Goal: Task Accomplishment & Management: Manage account settings

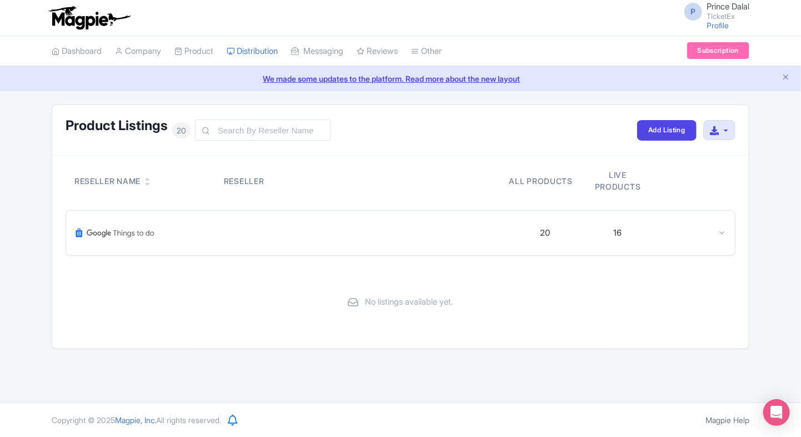
drag, startPoint x: 0, startPoint y: 0, endPoint x: 183, endPoint y: 186, distance: 260.9
click at [183, 186] on div "Reseller Name" at bounding box center [142, 181] width 136 height 12
click at [731, 237] on div "20 16" at bounding box center [400, 233] width 669 height 44
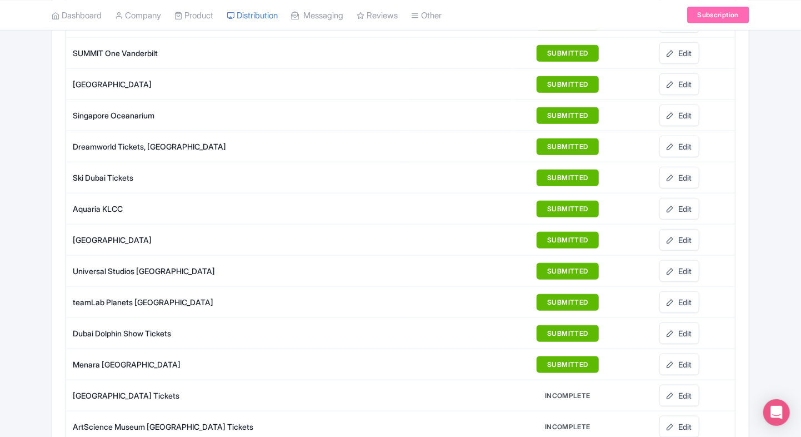
scroll to position [598, 0]
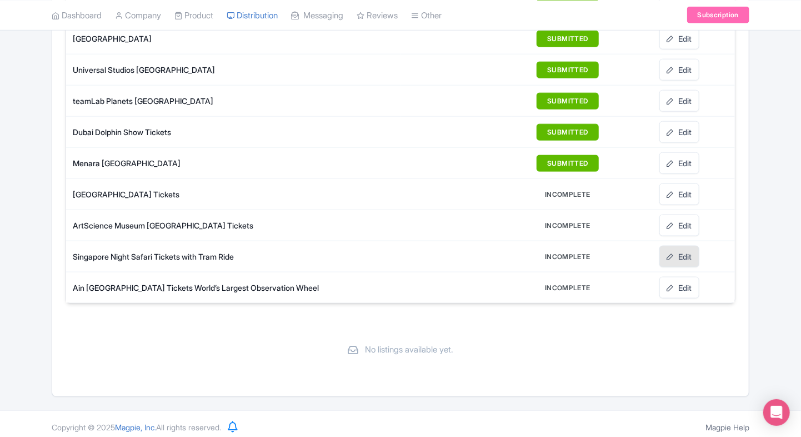
click at [673, 256] on link "Edit" at bounding box center [679, 257] width 40 height 22
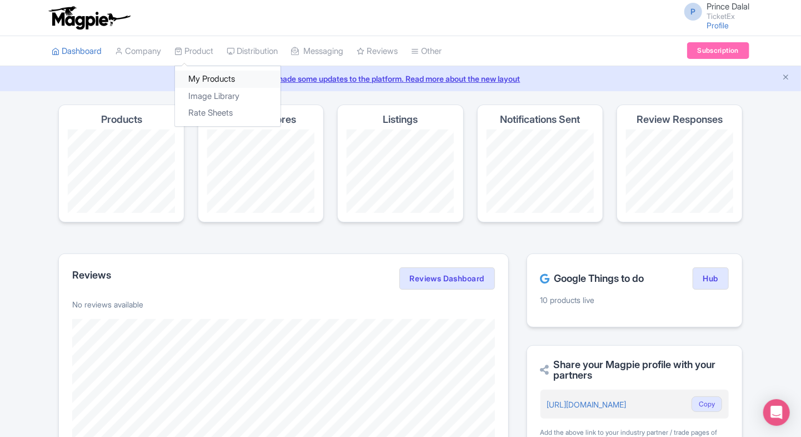
click at [209, 79] on link "My Products" at bounding box center [228, 79] width 106 height 17
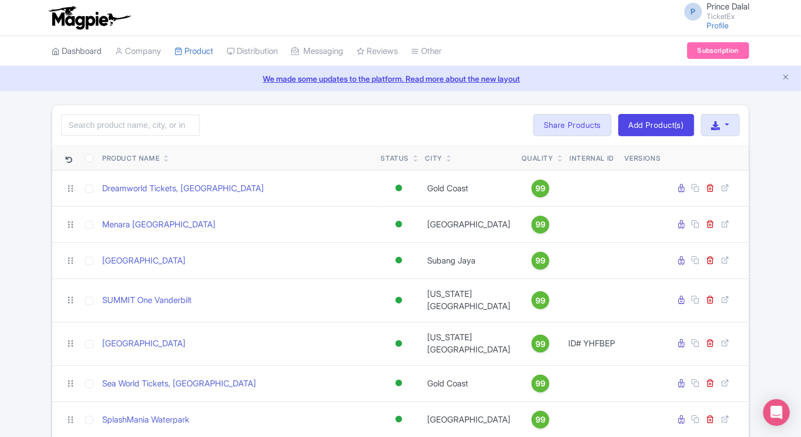
click at [102, 55] on link "Dashboard" at bounding box center [77, 51] width 50 height 31
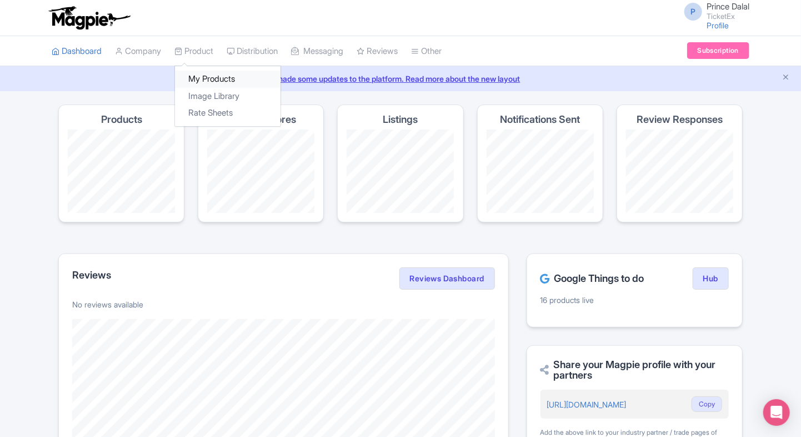
click at [203, 72] on link "My Products" at bounding box center [228, 79] width 106 height 17
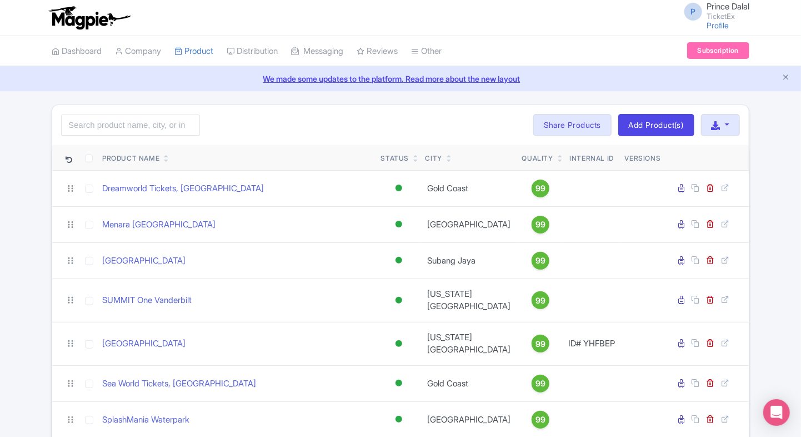
click at [791, 77] on link "We made some updates to the platform. Read more about the new layout" at bounding box center [401, 79] width 788 height 12
click at [683, 132] on link "Add Product(s)" at bounding box center [656, 125] width 76 height 22
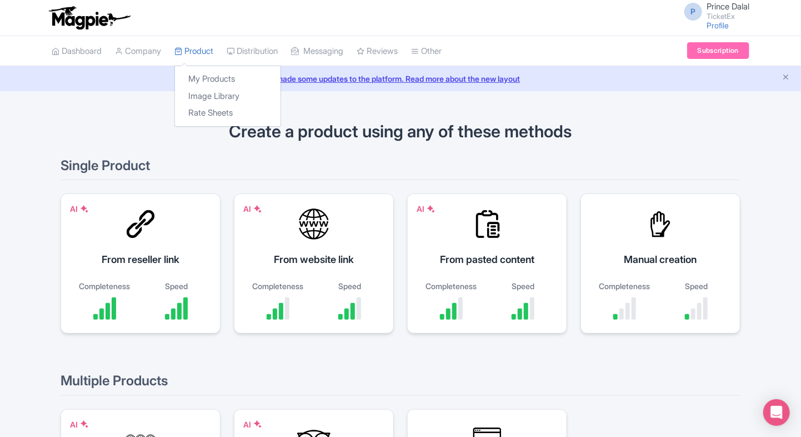
click at [193, 69] on div "My Products Image Library Rate Sheets" at bounding box center [227, 96] width 107 height 61
click at [199, 73] on link "My Products" at bounding box center [228, 79] width 106 height 17
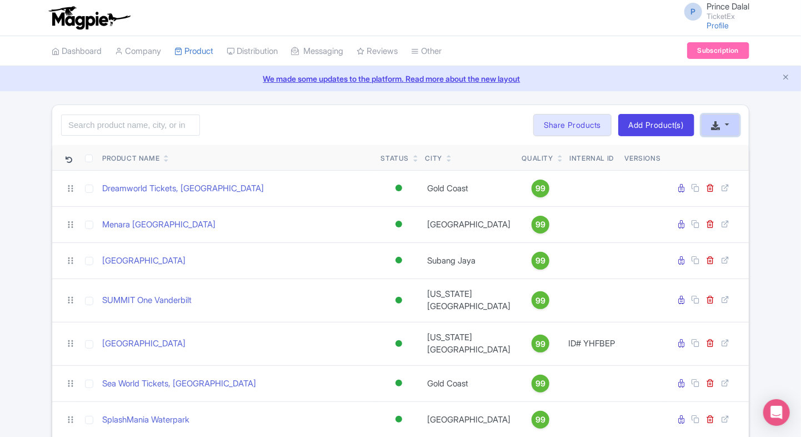
click at [735, 127] on button "button" at bounding box center [720, 125] width 39 height 22
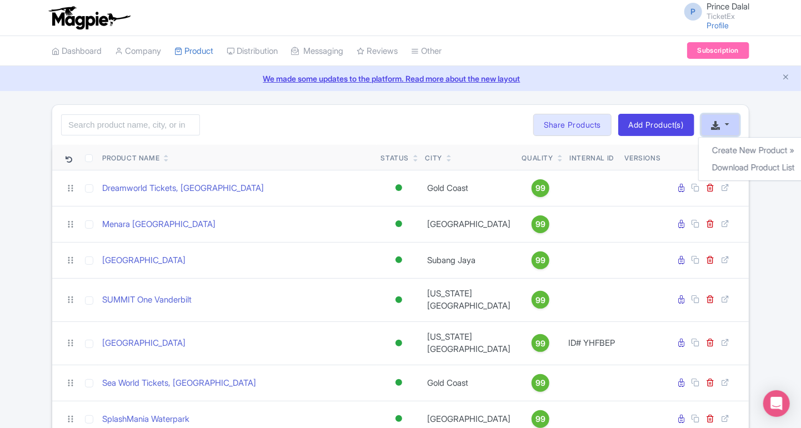
scroll to position [0, 13]
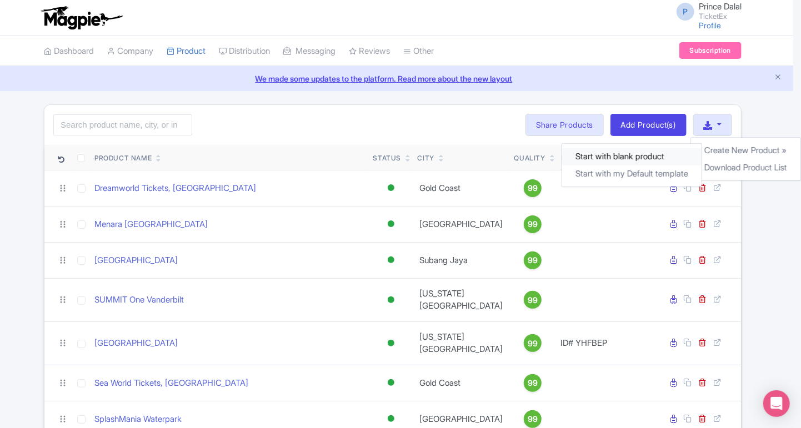
click at [601, 159] on link "Start with blank product" at bounding box center [631, 156] width 139 height 17
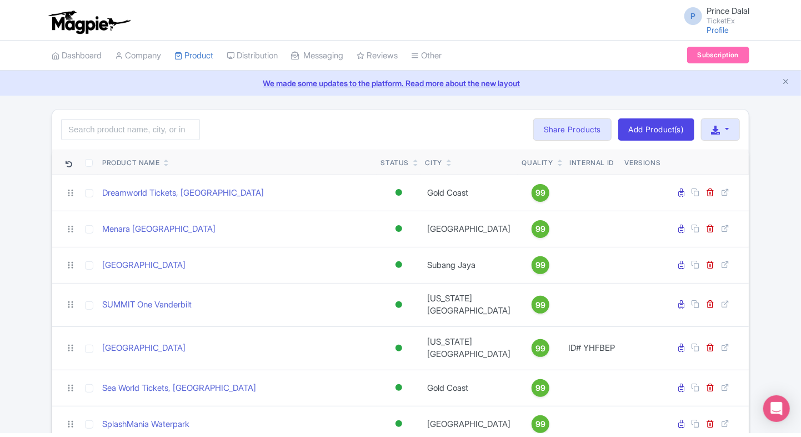
scroll to position [0, 0]
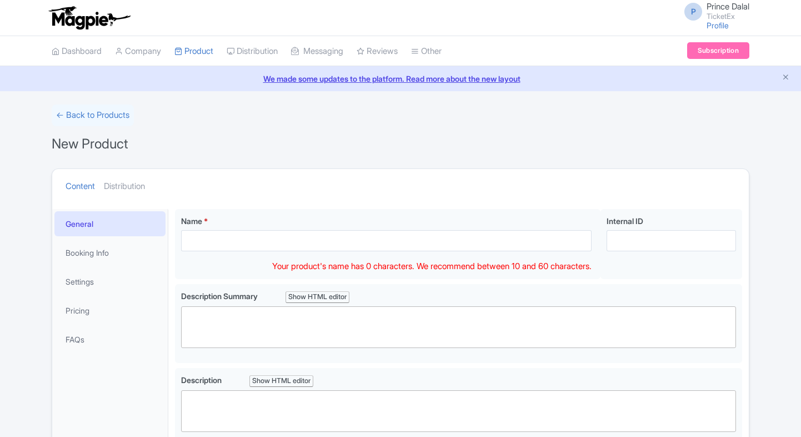
click at [220, 243] on input "Name *" at bounding box center [386, 240] width 411 height 21
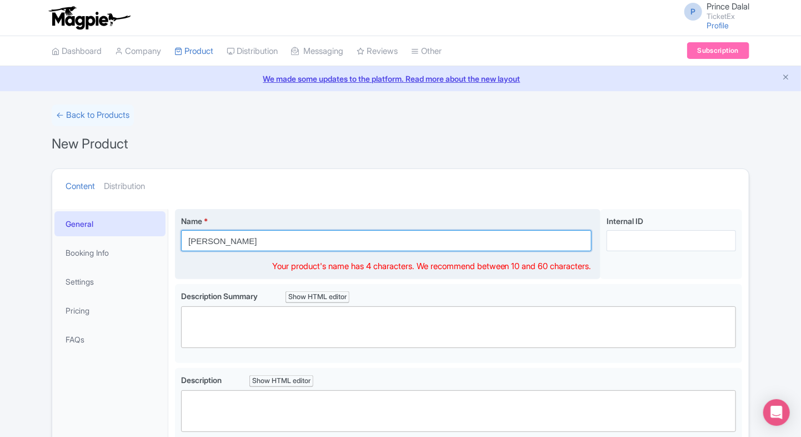
paste input "Universe [GEOGRAPHIC_DATA]"
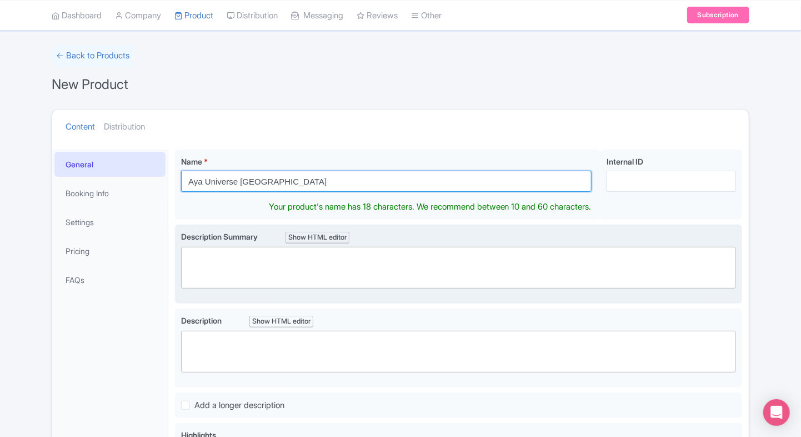
type input "Aya Universe [GEOGRAPHIC_DATA]"
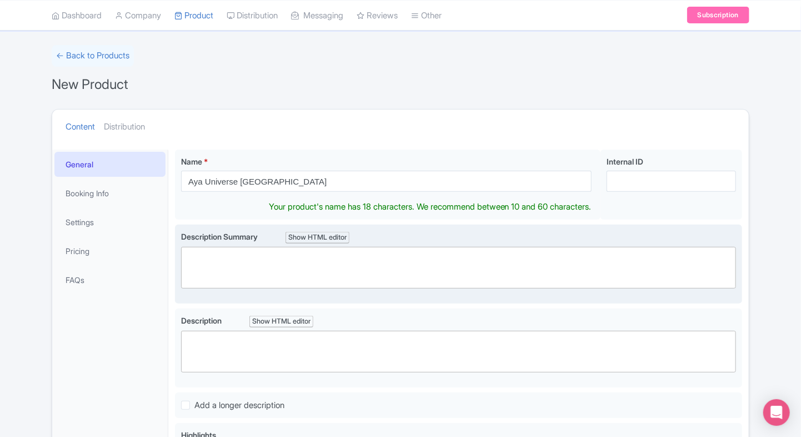
scroll to position [47, 0]
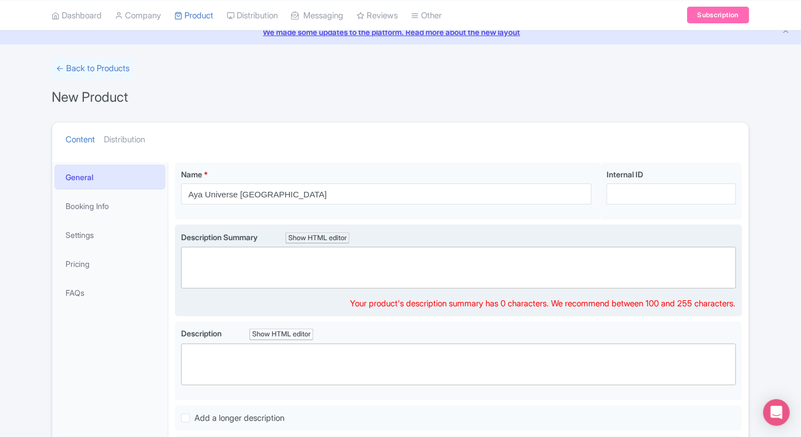
click at [253, 282] on trix-editor at bounding box center [458, 268] width 555 height 42
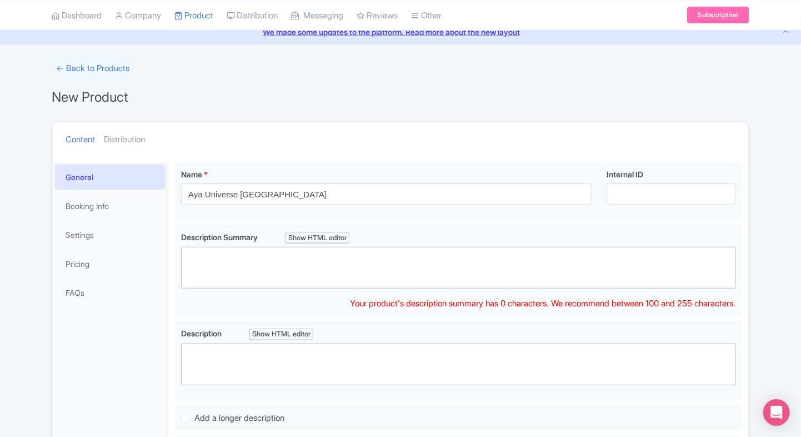
paste trix-editor "<div>Step into Aya Universe Dubai, an immersive museum with AR-powered rooms, o…"
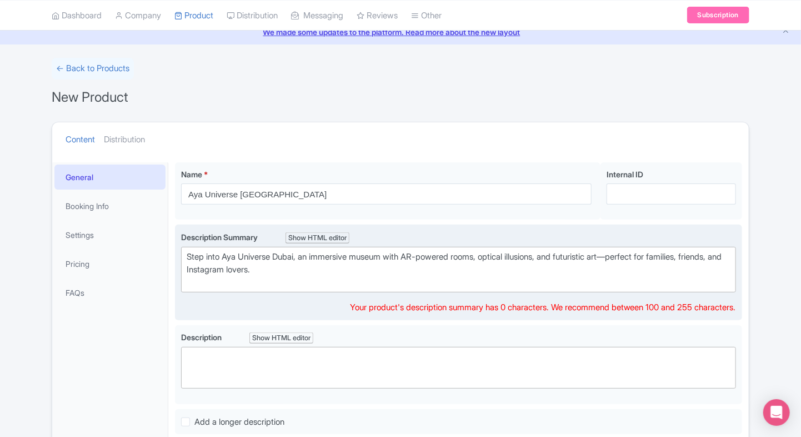
click at [629, 254] on div "Step into Aya Universe Dubai, an immersive museum with AR-powered rooms, optica…" at bounding box center [459, 270] width 544 height 38
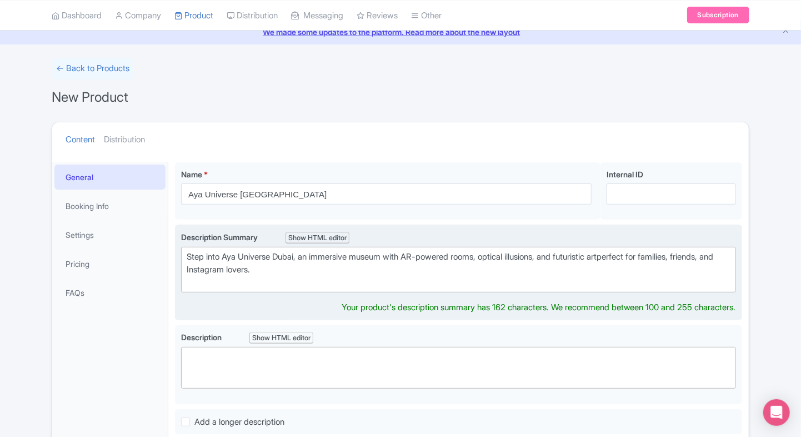
type trix-editor "<div>Step into Aya Universe Dubai, an immersive museum with AR-powered rooms, o…"
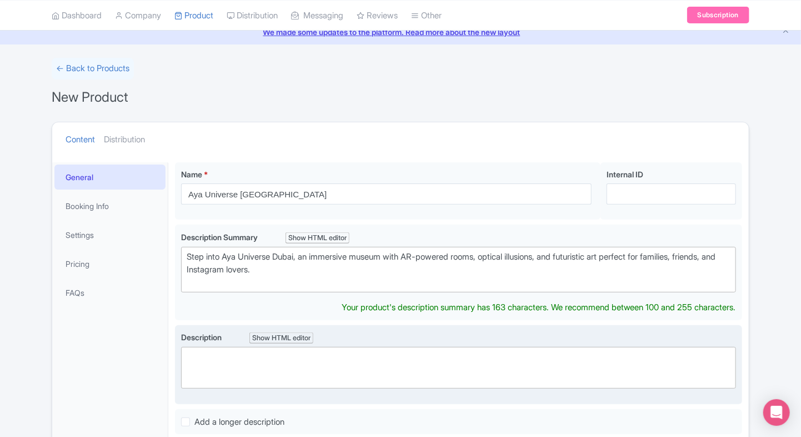
click at [368, 374] on div "Description Show HTML editor Bold Italic Strikethrough Link Heading Quote Code …" at bounding box center [458, 364] width 555 height 67
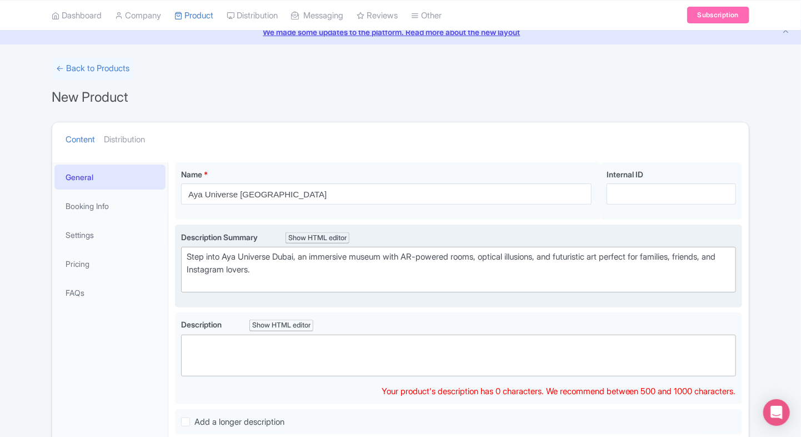
paste trix-editor "<div>Aya Universe Dubai is an innovative immersive entertainment space that com…"
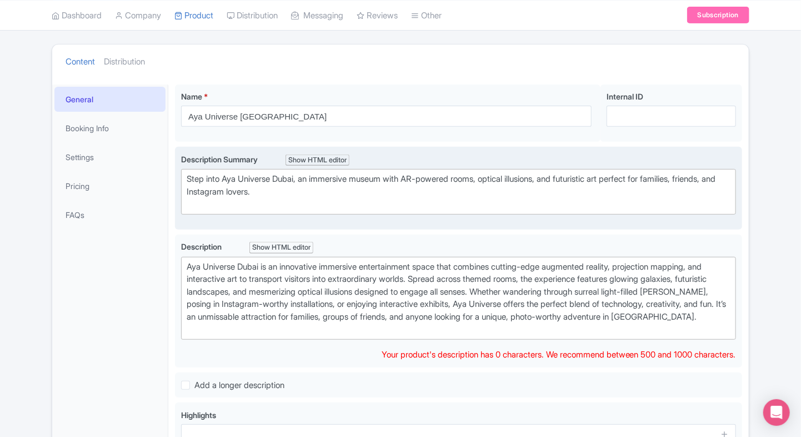
scroll to position [127, 0]
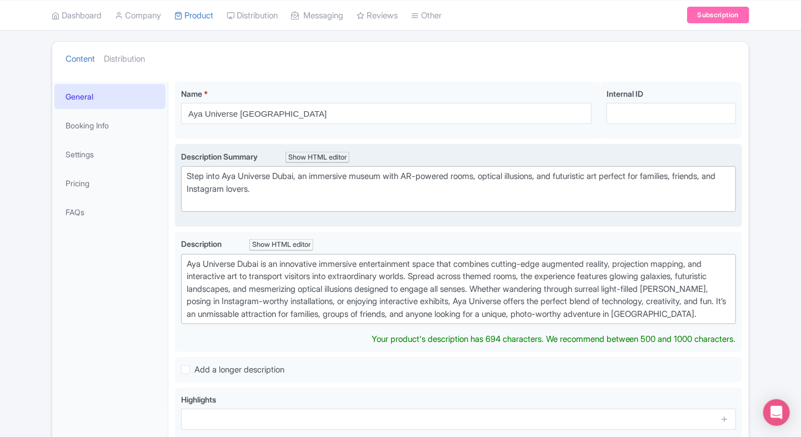
type trix-editor "<div>Aya Universe Dubai is an innovative immersive entertainment space that com…"
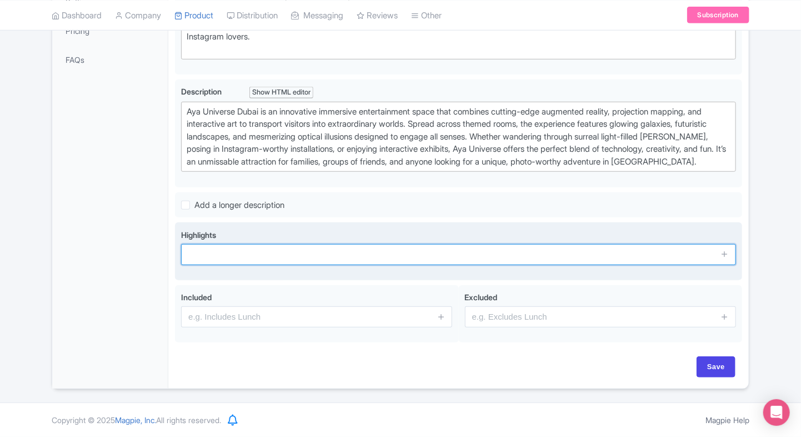
scroll to position [289, 0]
click at [231, 256] on input "text" at bounding box center [458, 254] width 555 height 21
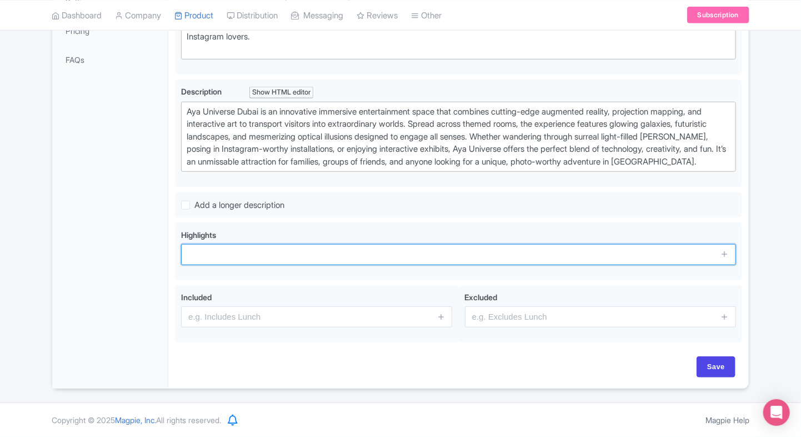
paste input "Step into a futuristic universe with over 30 interactive AR zones and digital i…"
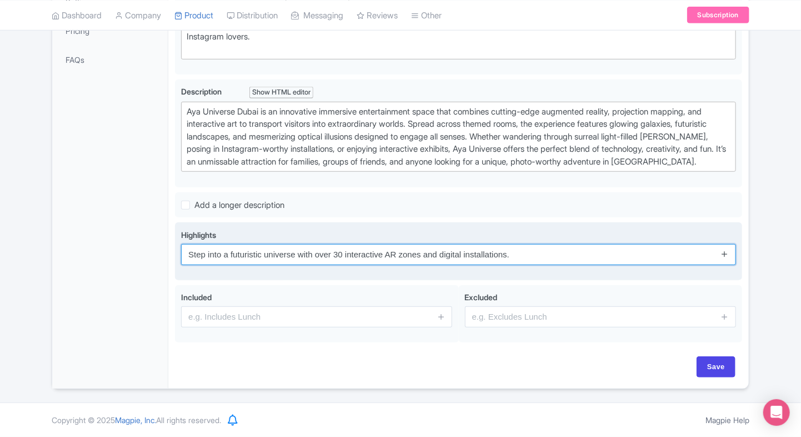
type input "Step into a futuristic universe with over 30 interactive AR zones and digital i…"
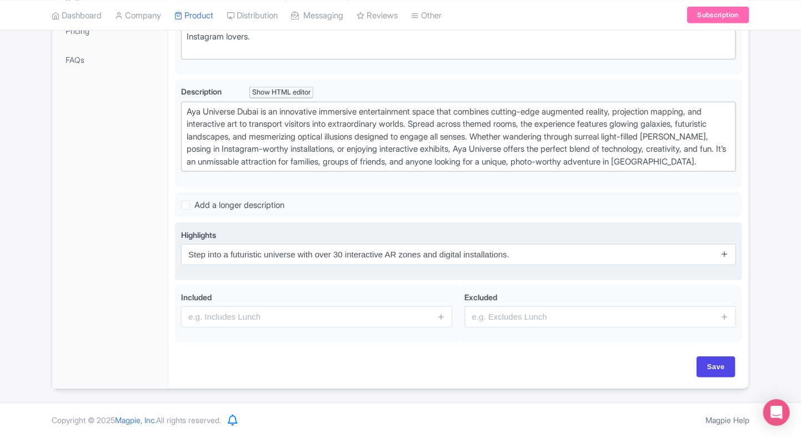
click at [724, 256] on icon at bounding box center [725, 253] width 8 height 8
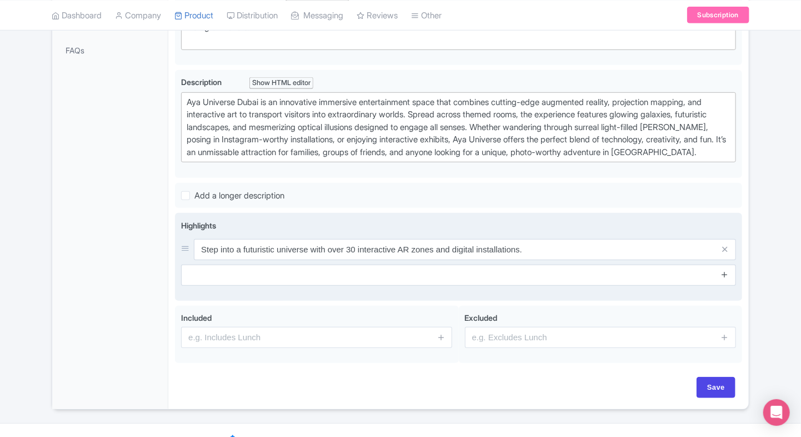
click at [727, 278] on icon at bounding box center [725, 274] width 8 height 8
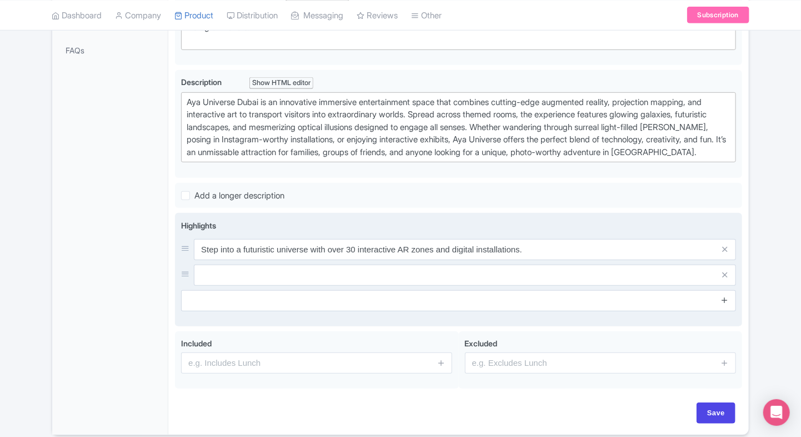
click at [726, 304] on icon at bounding box center [725, 300] width 8 height 8
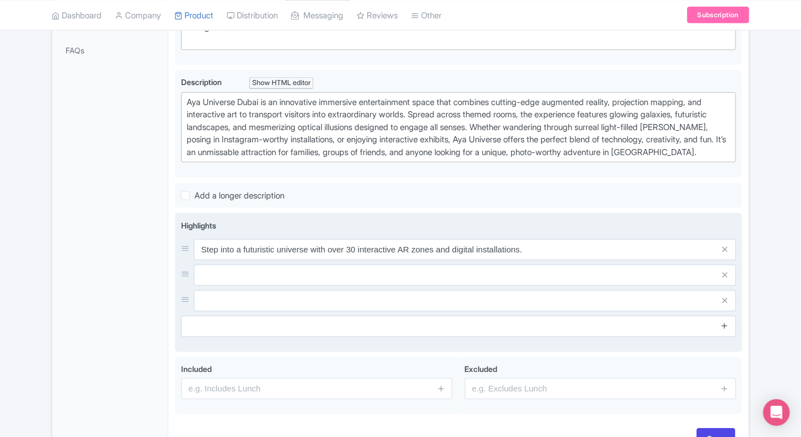
click at [724, 329] on icon at bounding box center [725, 325] width 8 height 8
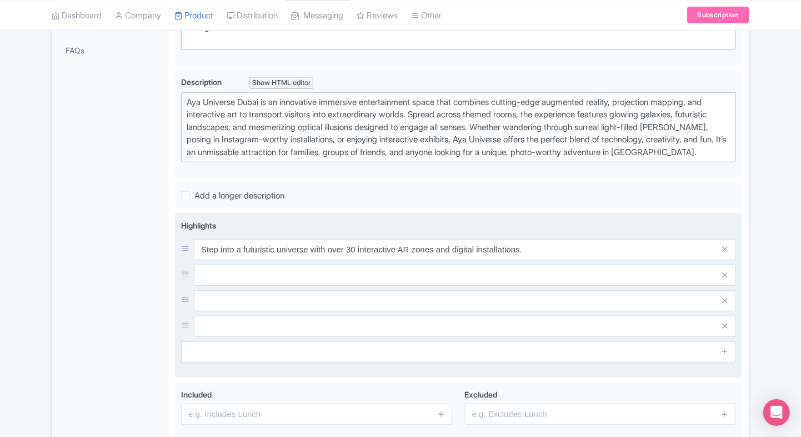
click at [542, 260] on input "text" at bounding box center [465, 249] width 542 height 21
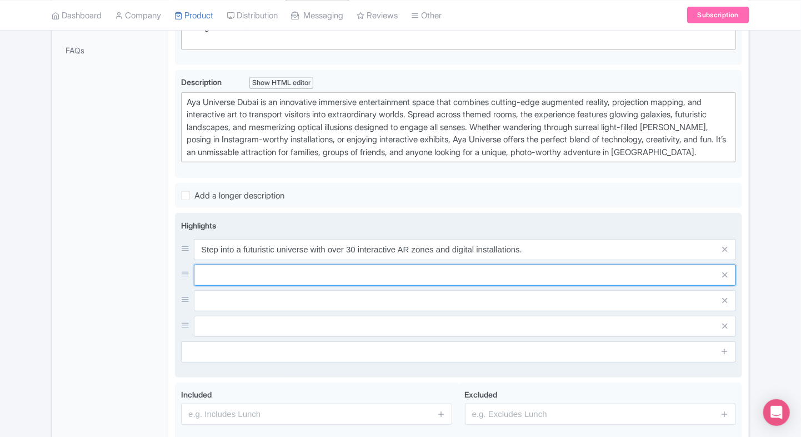
paste input "Immerse in illusion-driven rooms like Anti-Gravity [PERSON_NAME] and Kaleidosco…"
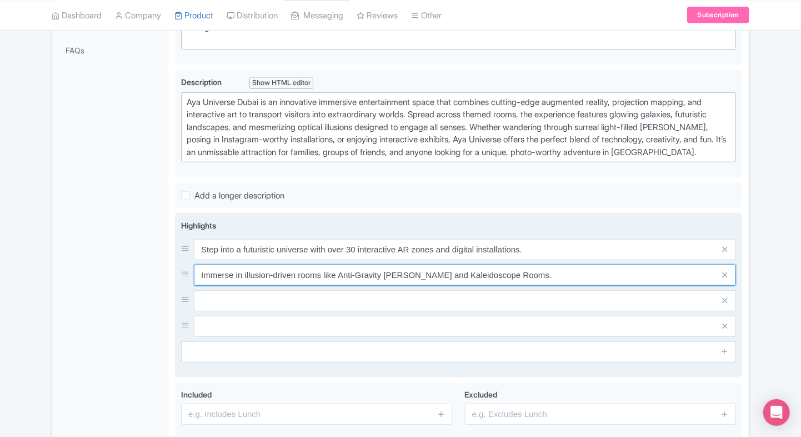
type input "Immerse in illusion-driven rooms like Anti-Gravity [PERSON_NAME] and Kaleidosco…"
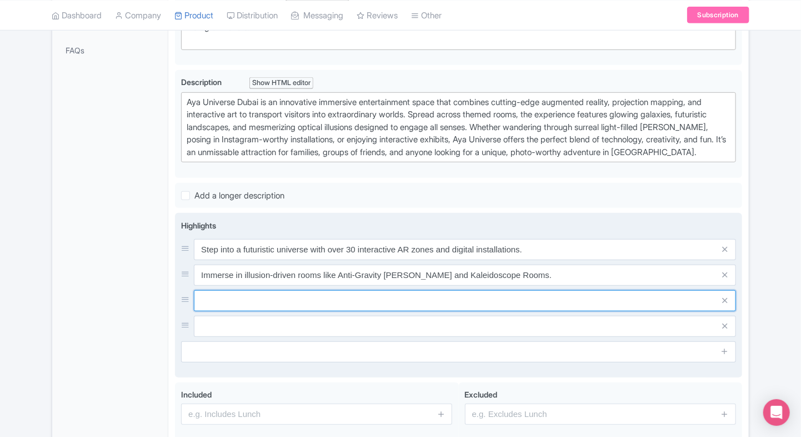
click at [284, 260] on input "text" at bounding box center [465, 249] width 542 height 21
paste input "Capture vibrant, mind-bending photos—perfect for Instagram and immersive social…"
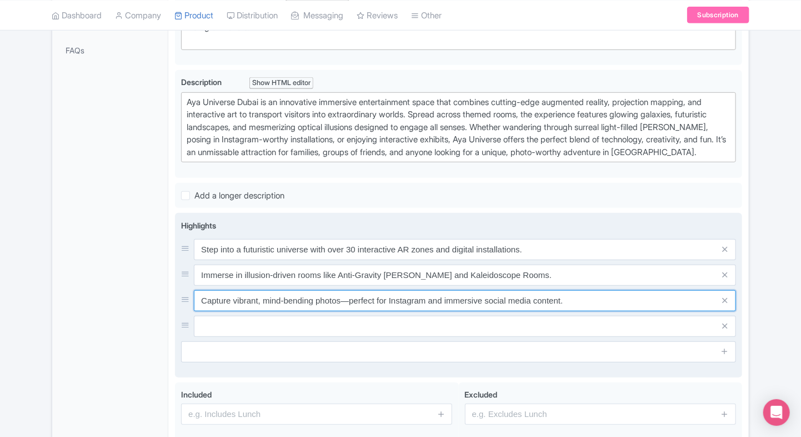
type input "Capture vibrant, mind-bending photos—perfect for Instagram and immersive social…"
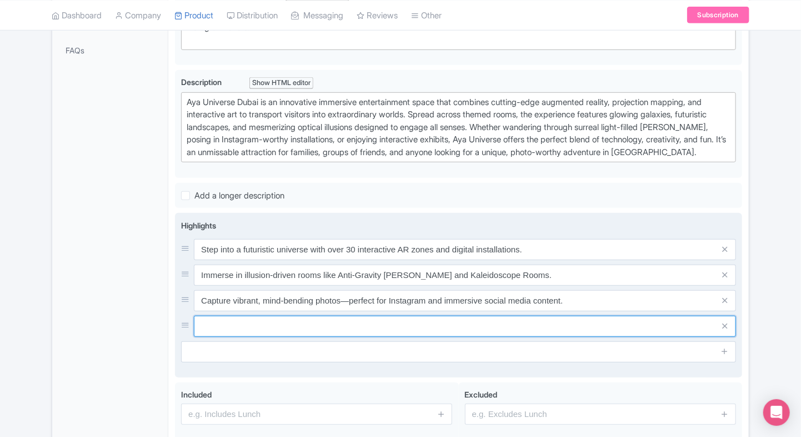
click at [309, 260] on input "text" at bounding box center [465, 249] width 542 height 21
paste input "Ideal for families, friends, and couples seeking a playful indoor experience in…"
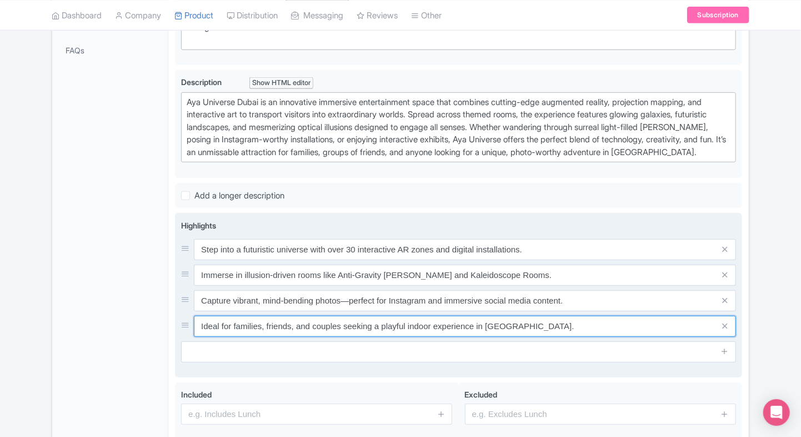
type input "Ideal for families, friends, and couples seeking a playful indoor experience in…"
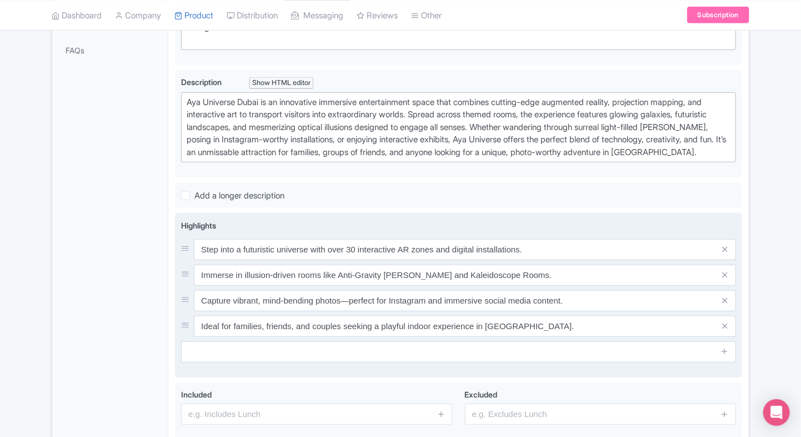
click at [262, 361] on input "text" at bounding box center [458, 351] width 555 height 21
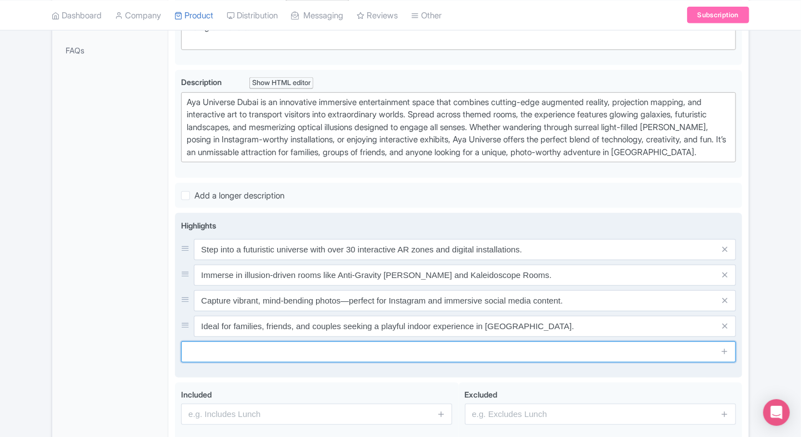
paste input "Book tickets online to reserve your time slot and beat the crowd at this next-g…"
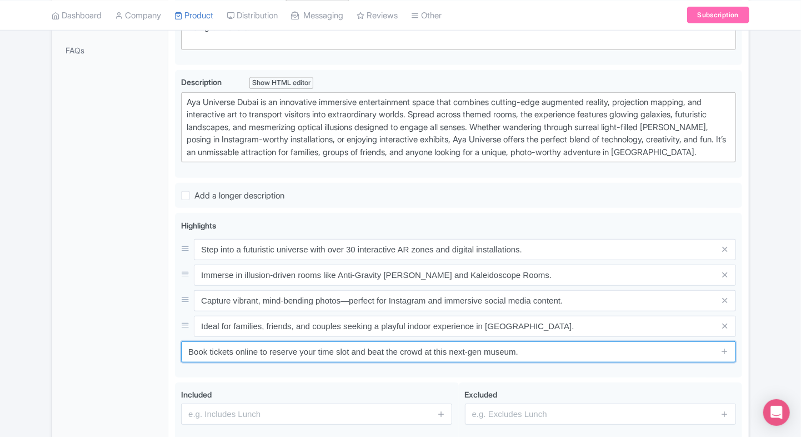
type input "Book tickets online to reserve your time slot and beat the crowd at this next-g…"
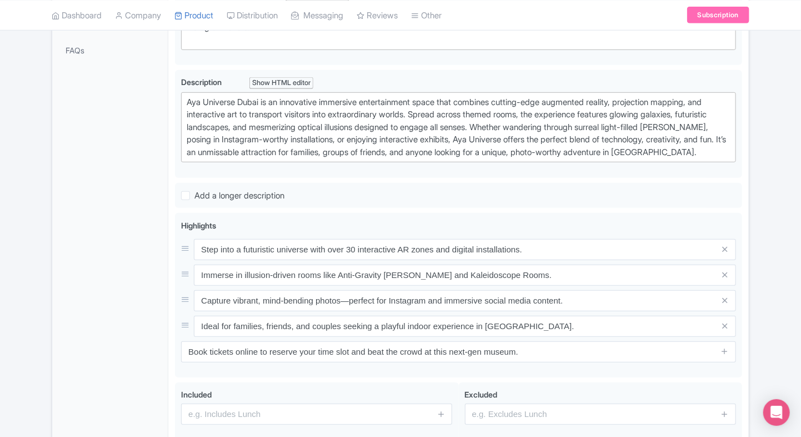
click at [162, 297] on div "General Booking Info Settings Pricing FAQs" at bounding box center [110, 203] width 116 height 566
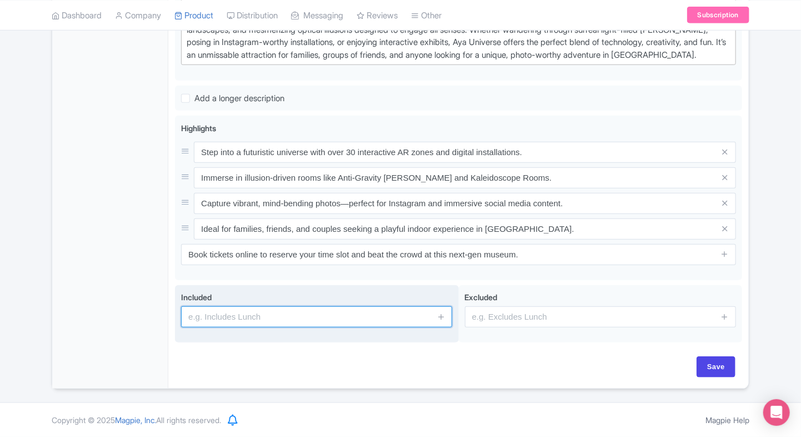
click at [341, 310] on input "text" at bounding box center [316, 316] width 271 height 21
type input "Entrance to the attraction"
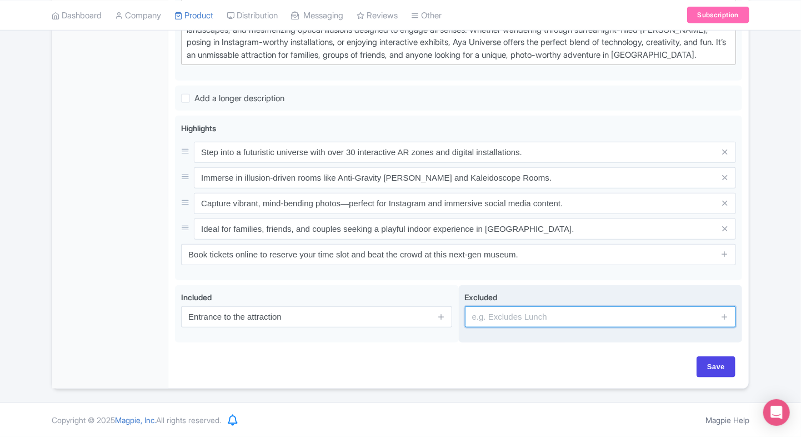
drag, startPoint x: 567, startPoint y: 314, endPoint x: 562, endPoint y: 317, distance: 5.7
click at [567, 314] on input "text" at bounding box center [600, 316] width 271 height 21
type input "guides, audio guides"
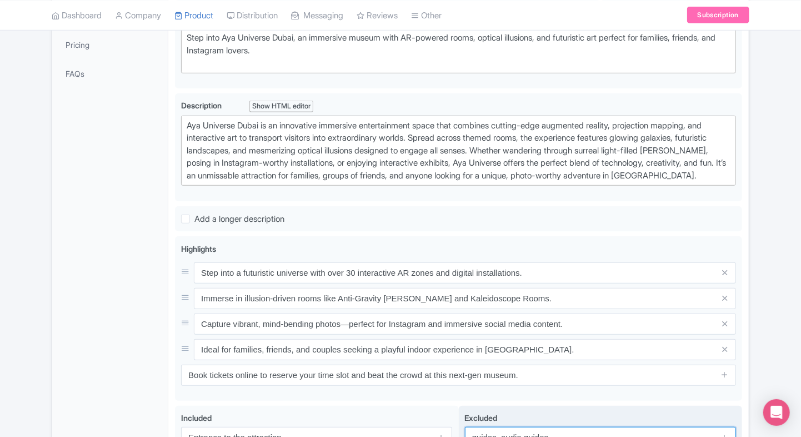
scroll to position [266, 0]
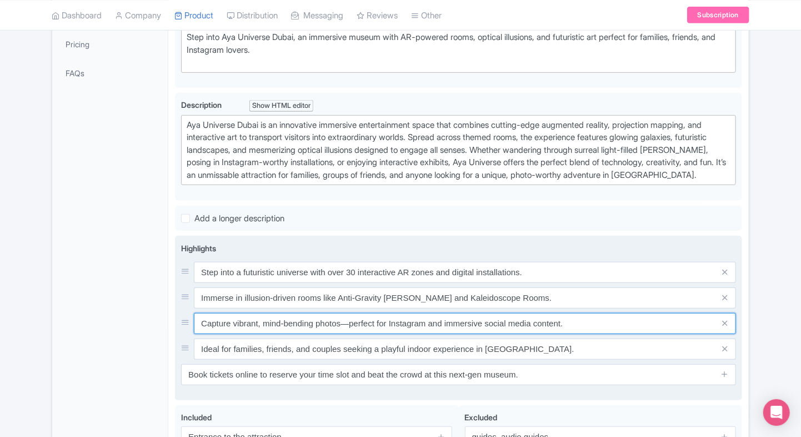
click at [346, 283] on input "Capture vibrant, mind-bending photos—perfect for Instagram and immersive social…" at bounding box center [465, 272] width 542 height 21
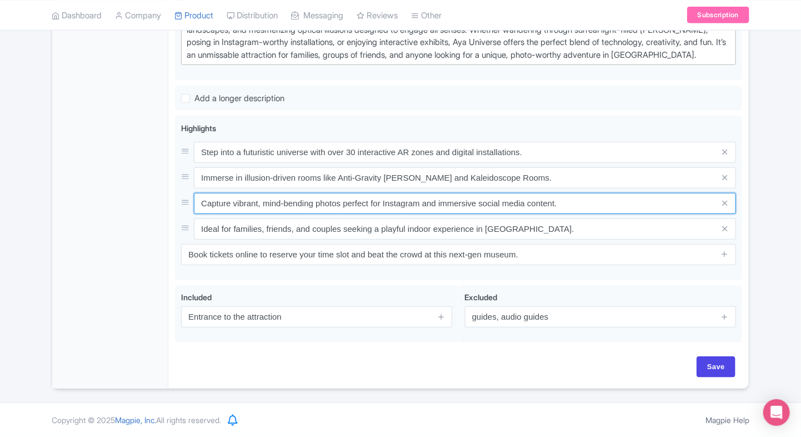
scroll to position [396, 0]
type input "Capture vibrant, mind-bending photos perfect for Instagram and immersive social…"
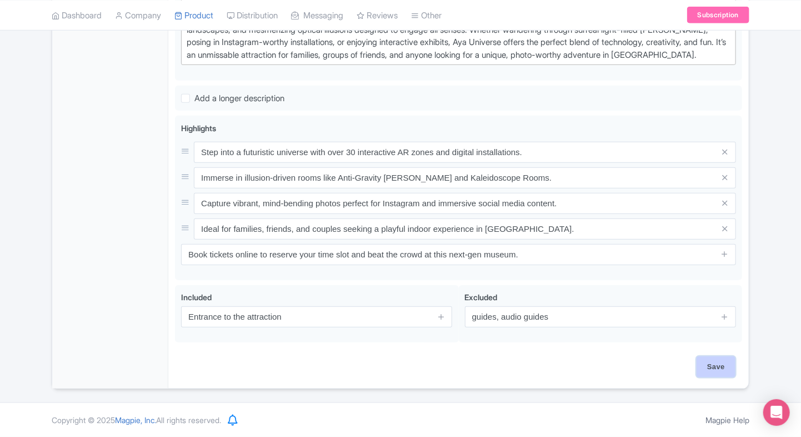
click at [727, 372] on input "Save" at bounding box center [716, 366] width 39 height 21
type input "Saving..."
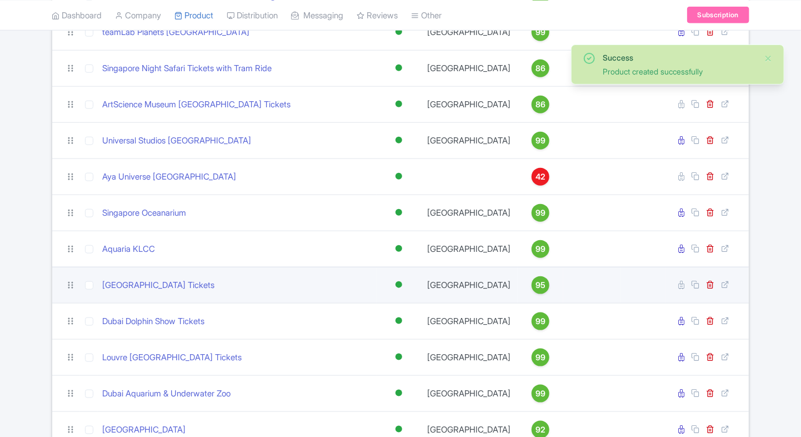
scroll to position [422, 0]
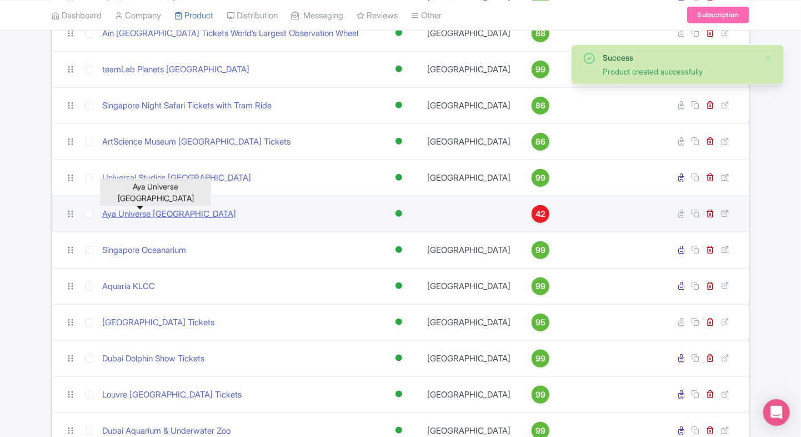
click at [126, 208] on link "Aya Universe [GEOGRAPHIC_DATA]" at bounding box center [169, 214] width 134 height 13
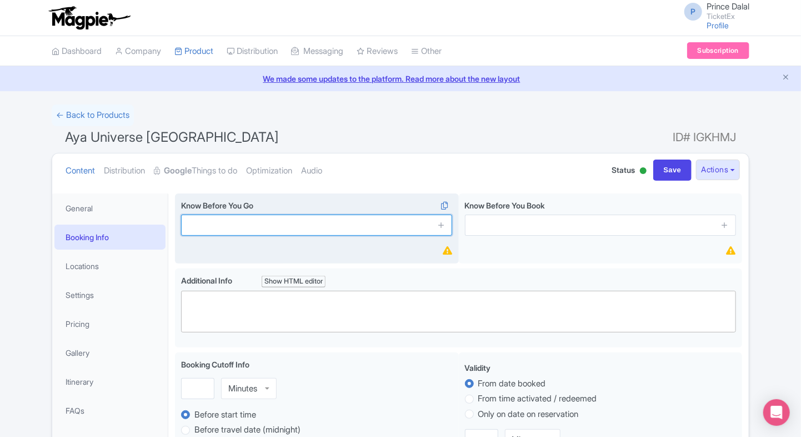
click at [209, 221] on input "text" at bounding box center [316, 224] width 271 height 21
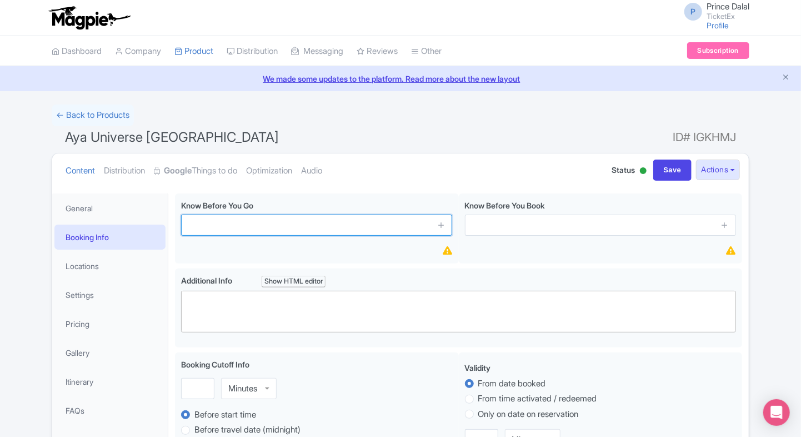
paste input "On Friday and Saturday the Timings of attraction are 10 am to 12 am"
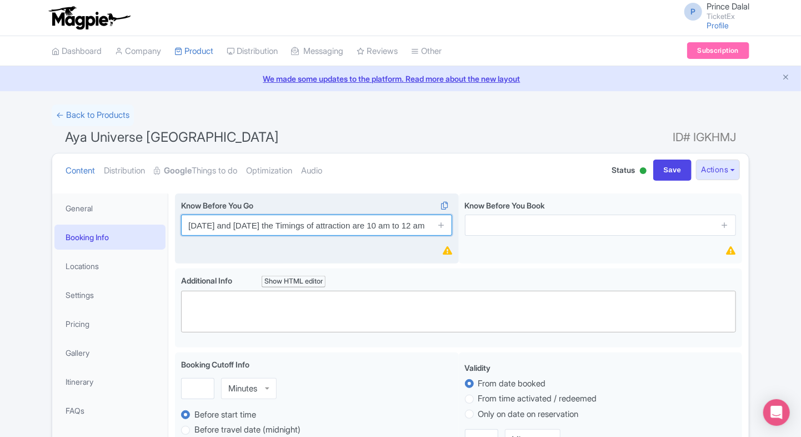
type input "On Friday and Saturday the Timings of attraction are 10 am to 12 am"
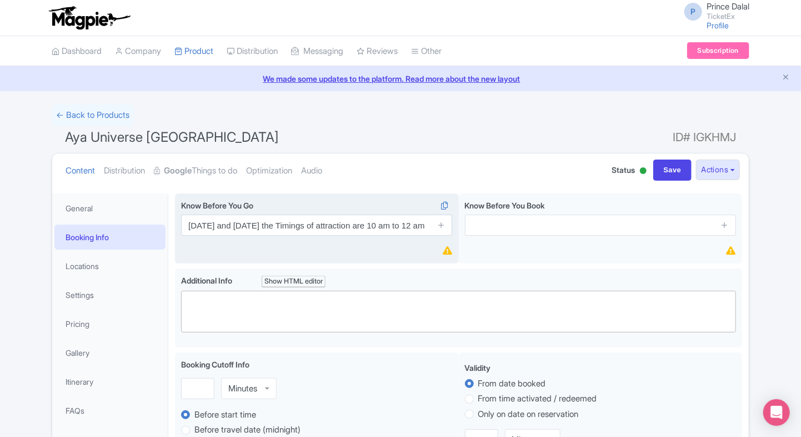
scroll to position [0, 0]
click at [441, 232] on span at bounding box center [441, 224] width 22 height 21
click at [441, 226] on icon at bounding box center [441, 225] width 8 height 8
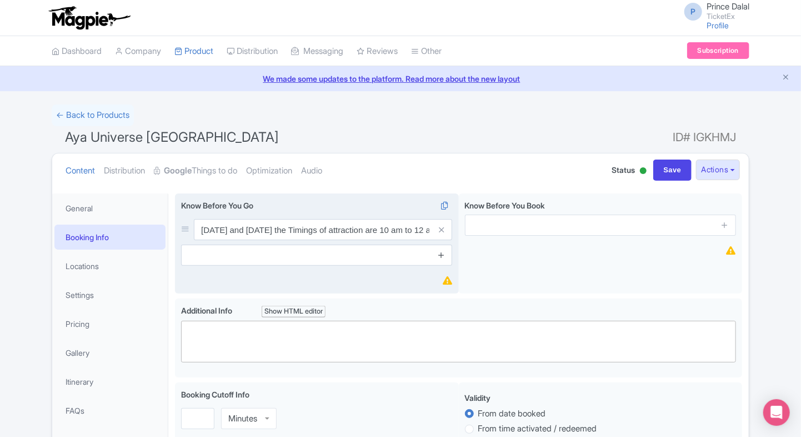
click at [442, 251] on icon at bounding box center [441, 255] width 8 height 8
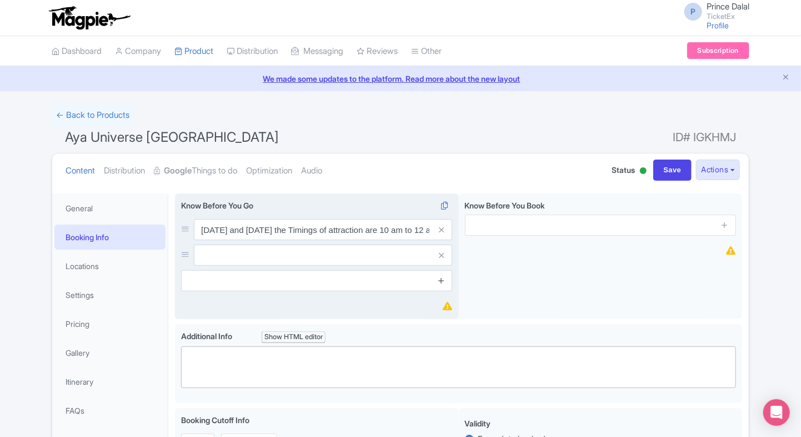
click at [442, 251] on icon at bounding box center [441, 255] width 5 height 8
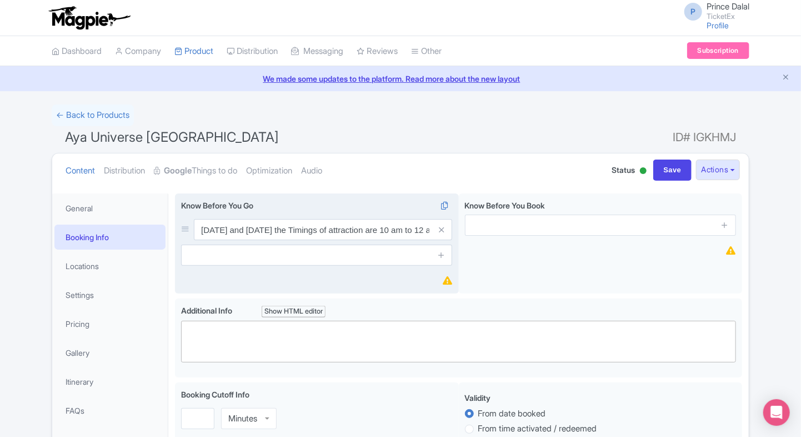
click at [442, 273] on div "Know Before You Go i On Friday and Saturday the Timings of attraction are 10 am…" at bounding box center [317, 243] width 284 height 101
click at [442, 263] on span at bounding box center [441, 254] width 22 height 21
click at [442, 259] on link at bounding box center [441, 255] width 8 height 13
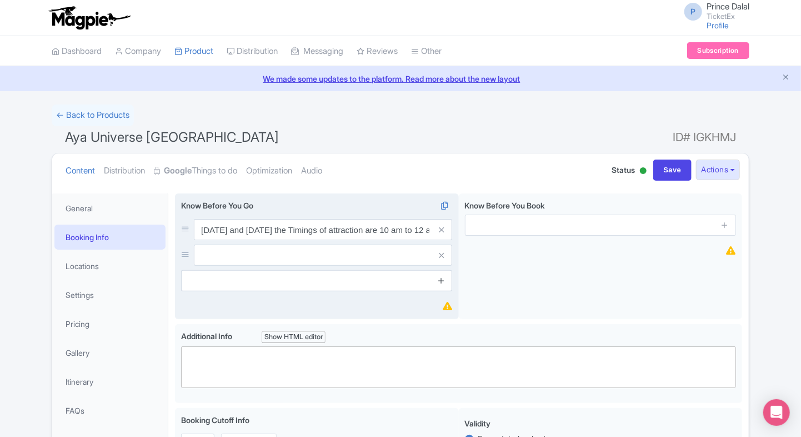
click at [440, 280] on icon at bounding box center [441, 280] width 8 height 8
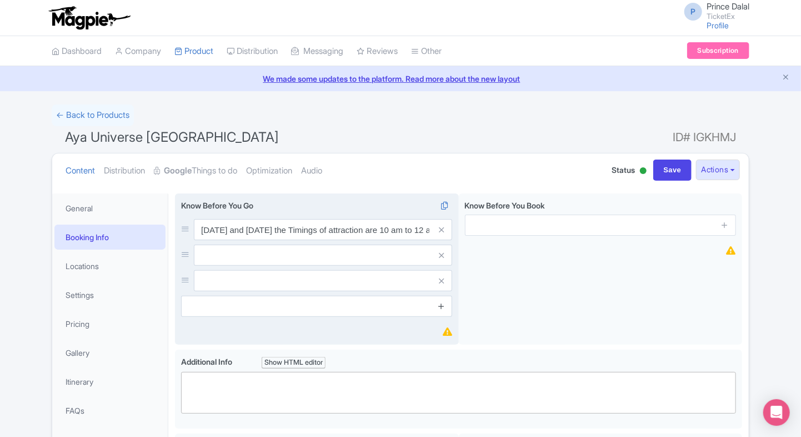
click at [438, 306] on icon at bounding box center [441, 306] width 8 height 8
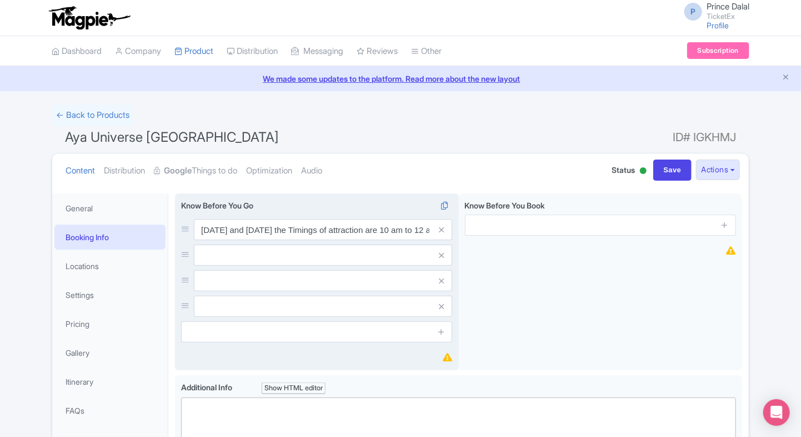
click at [344, 240] on input "text" at bounding box center [323, 229] width 258 height 21
paste input "Please carry a valid government-issued photo ID such as a passport or Emirates …"
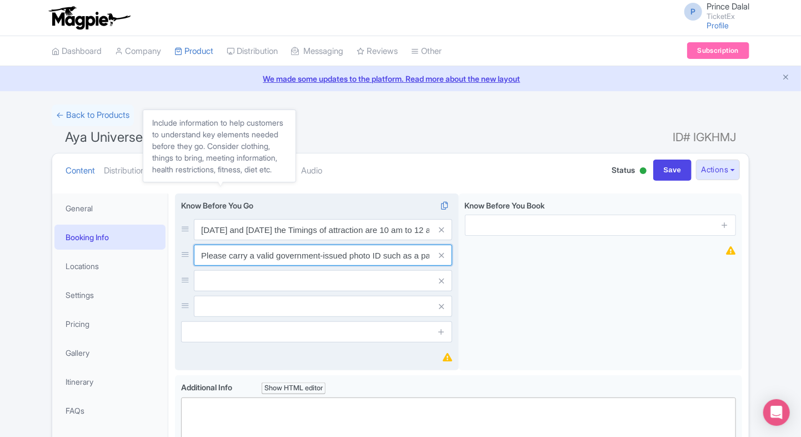
scroll to position [0, 183]
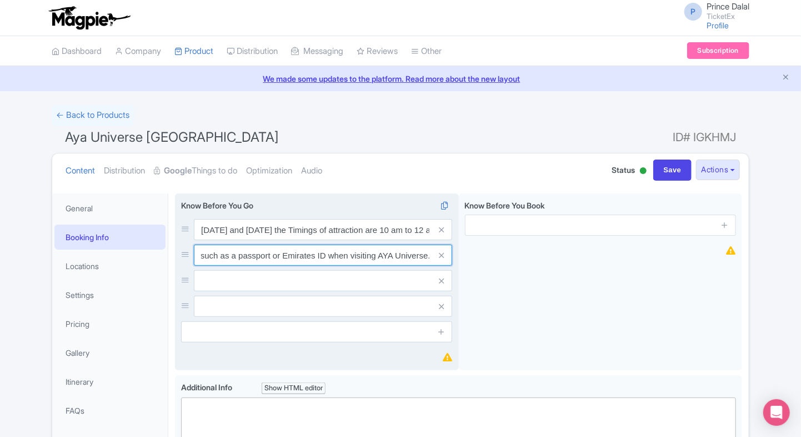
type input "Please carry a valid government-issued photo ID such as a passport or Emirates …"
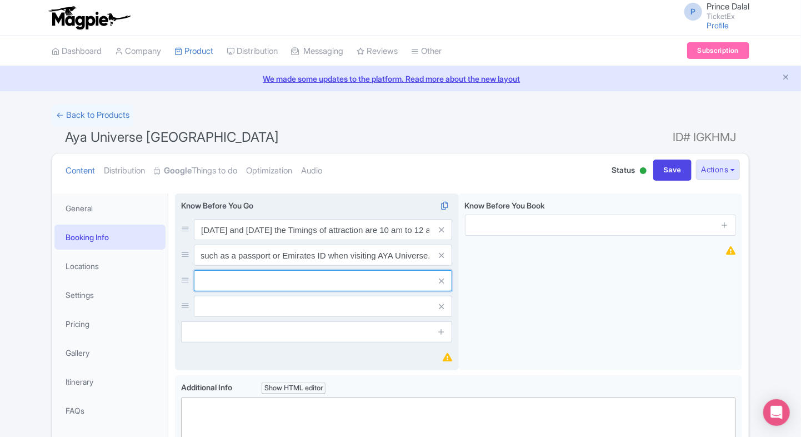
scroll to position [0, 0]
click at [234, 240] on input "text" at bounding box center [323, 229] width 258 height 21
paste input "Guests with a “People of Determination” card issued in the UAE are eligible for…"
type input "Guests with a “People of Determination” card issued in the UAE are eligible for…"
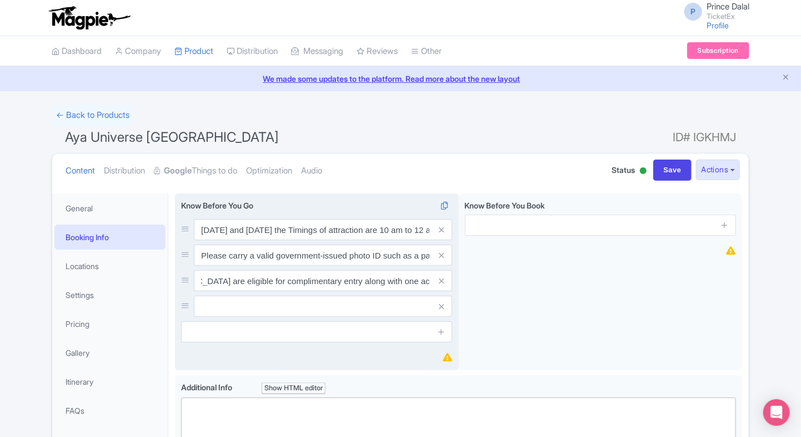
scroll to position [0, 0]
click at [281, 294] on div "On Friday and Saturday the Timings of attraction are 10 am to 12 am Please carr…" at bounding box center [316, 268] width 271 height 98
click at [272, 240] on input "text" at bounding box center [323, 229] width 258 height 21
paste input "Non-flash photography and video recording for personal, non-commercial use are …"
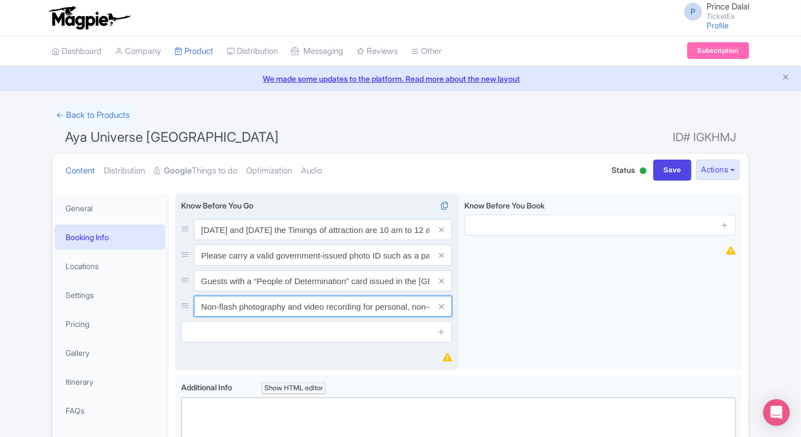
scroll to position [0, 393]
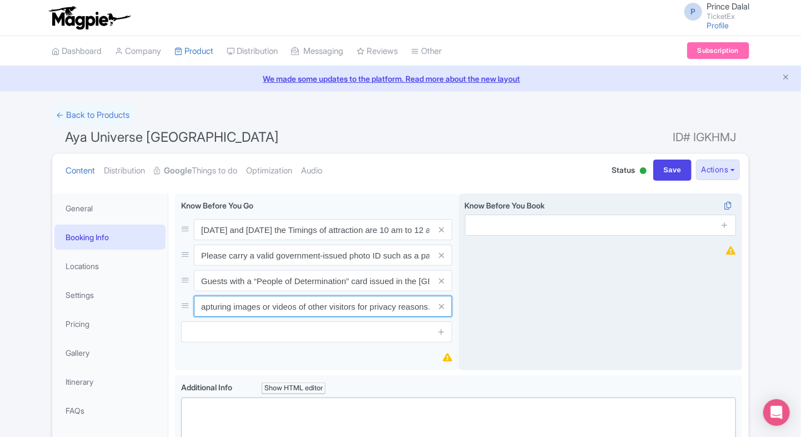
type input "Non-flash photography and video recording for personal, non-commercial use are …"
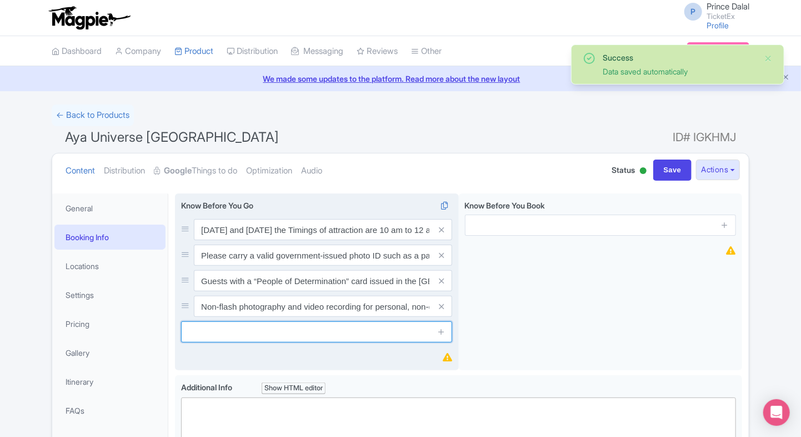
click at [277, 334] on input "text" at bounding box center [316, 331] width 271 height 21
paste input "Pets are strictly prohibited within the premises."
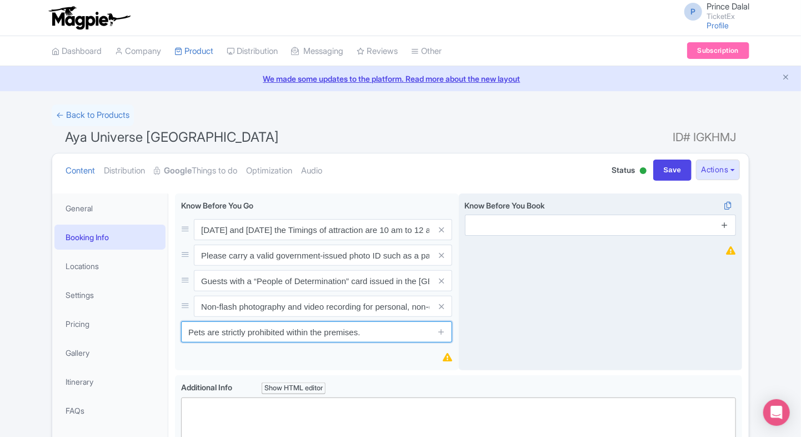
type input "Pets are strictly prohibited within the premises."
click at [725, 226] on icon at bounding box center [725, 225] width 8 height 8
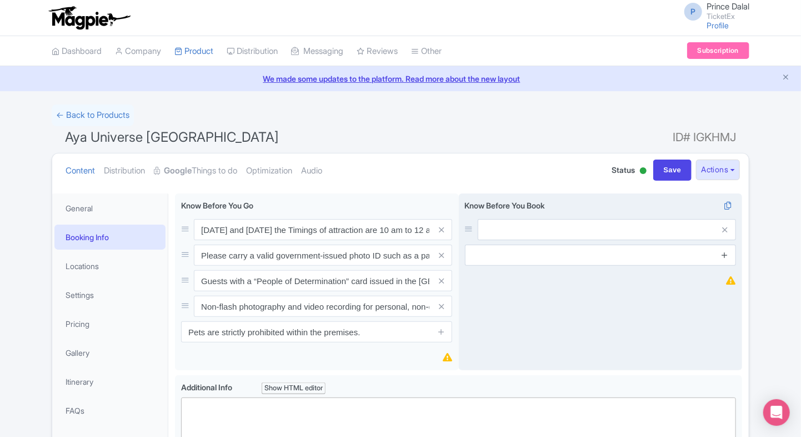
drag, startPoint x: 725, startPoint y: 241, endPoint x: 725, endPoint y: 259, distance: 17.8
click at [725, 259] on div "Know Before You Book i" at bounding box center [600, 232] width 271 height 66
click at [725, 259] on link at bounding box center [725, 255] width 8 height 13
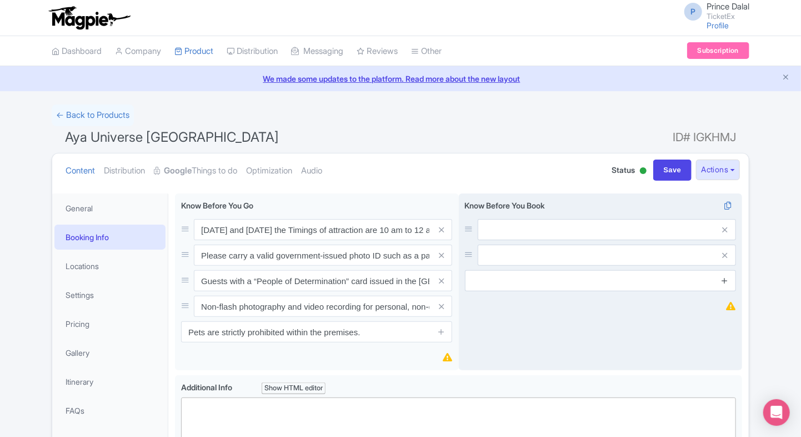
drag, startPoint x: 725, startPoint y: 271, endPoint x: 725, endPoint y: 279, distance: 7.8
click at [725, 279] on span at bounding box center [725, 280] width 22 height 21
click at [725, 279] on icon at bounding box center [725, 280] width 8 height 8
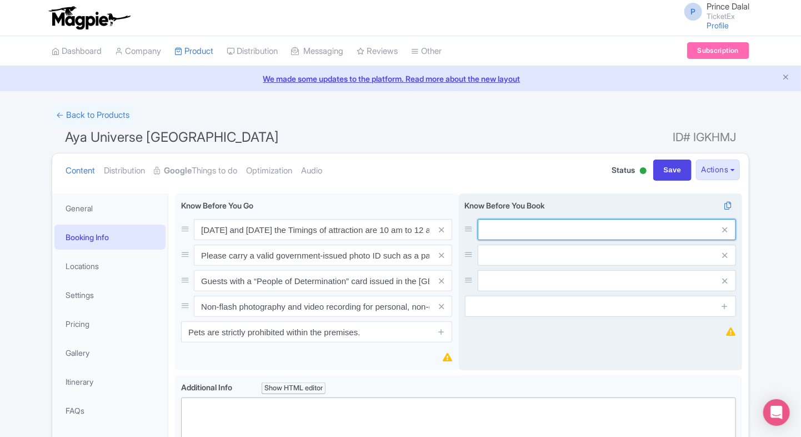
click at [587, 227] on input "text" at bounding box center [607, 229] width 258 height 21
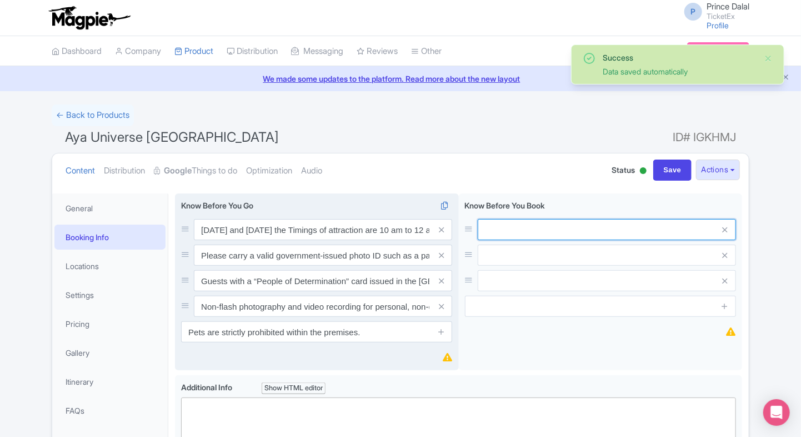
paste input "Wheelchair accessible and family-friendly attraction."
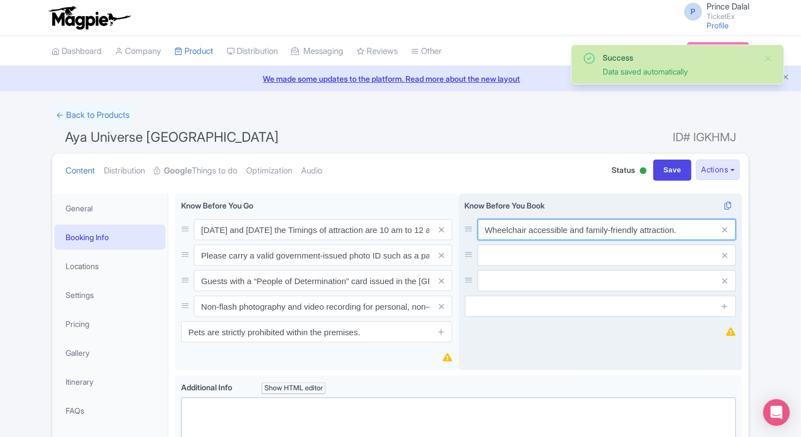
type input "Wheelchair accessible and family-friendly attraction."
click at [519, 244] on div "Wheelchair accessible and family-friendly attraction." at bounding box center [600, 255] width 271 height 72
click at [506, 240] on input "text" at bounding box center [607, 229] width 258 height 21
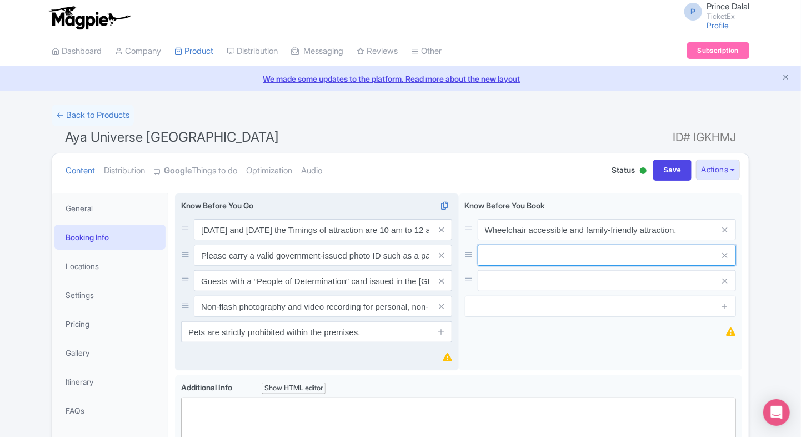
paste input "Tickets are required for all visitors above age 3; children must be accompanied…"
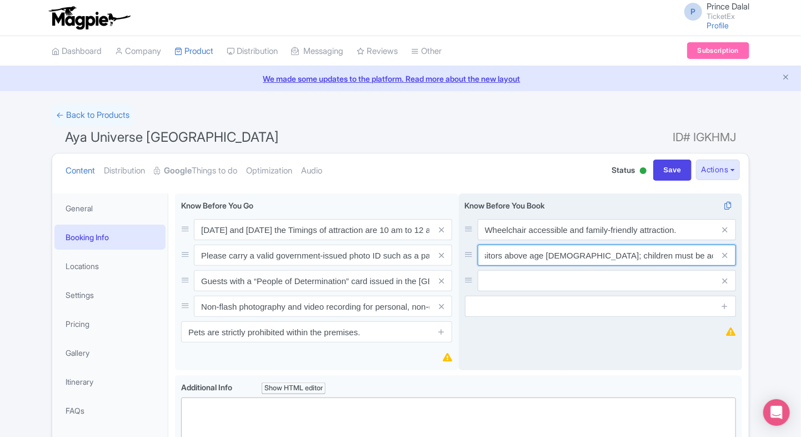
type input "Tickets are required for all visitors above age 3; children must be accompanied…"
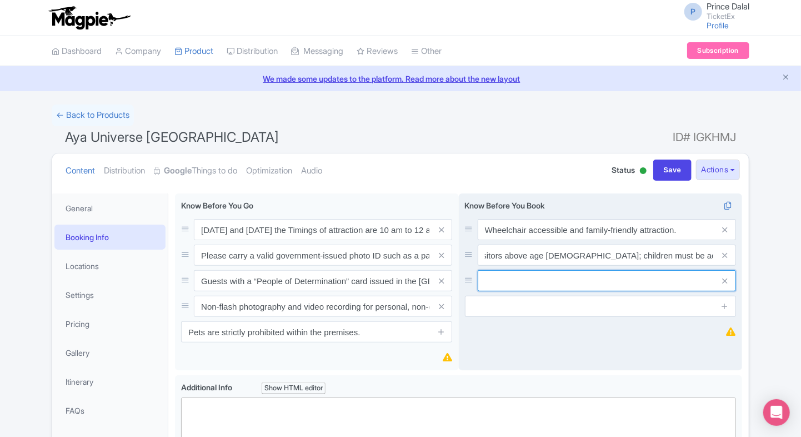
scroll to position [0, 0]
click at [524, 240] on input "text" at bounding box center [607, 229] width 258 height 21
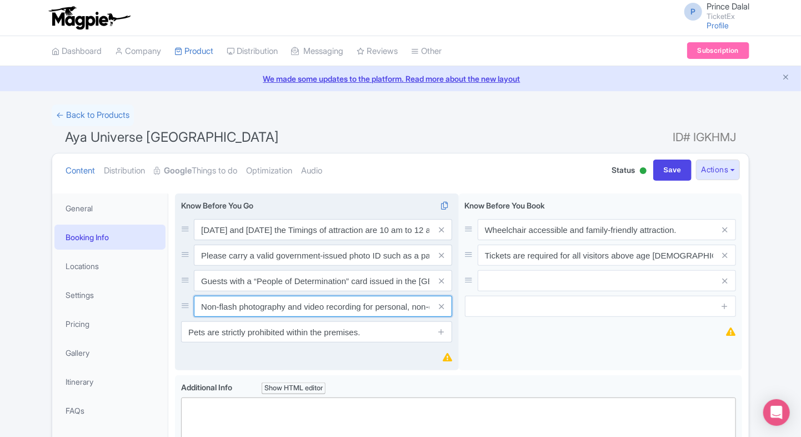
click at [393, 240] on input "Non-flash photography and video recording for personal, non-commercial use are …" at bounding box center [323, 229] width 258 height 21
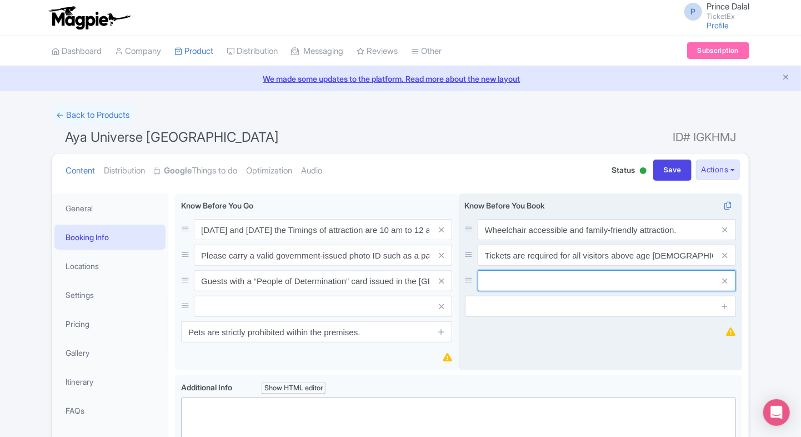
click at [579, 240] on input "text" at bounding box center [607, 229] width 258 height 21
paste input "Non-flash photography and video recording for personal, non-commercial use are …"
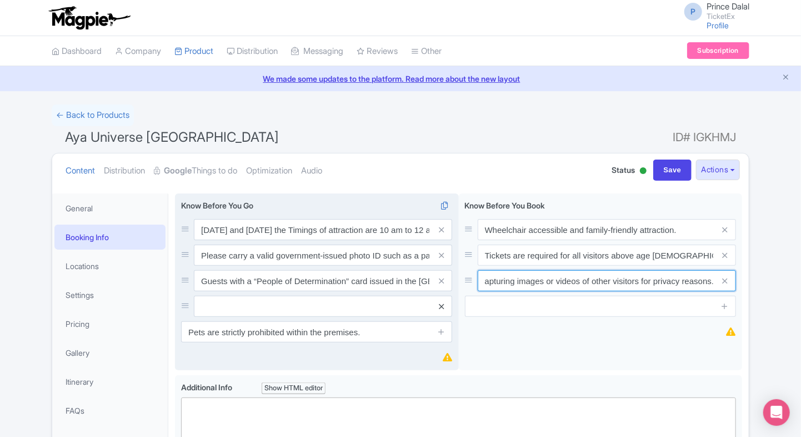
type input "Non-flash photography and video recording for personal, non-commercial use are …"
click at [443, 307] on icon at bounding box center [441, 306] width 5 height 8
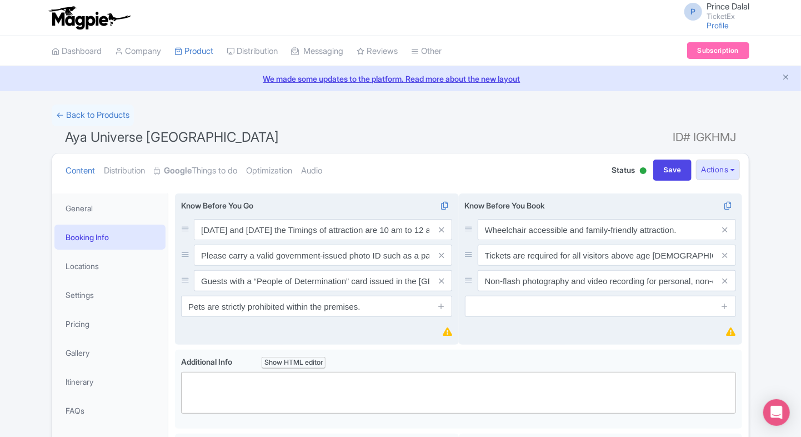
click at [502, 330] on div "Know Before You Book i Wheelchair accessible and family-friendly attraction. Ti…" at bounding box center [601, 269] width 284 height 152
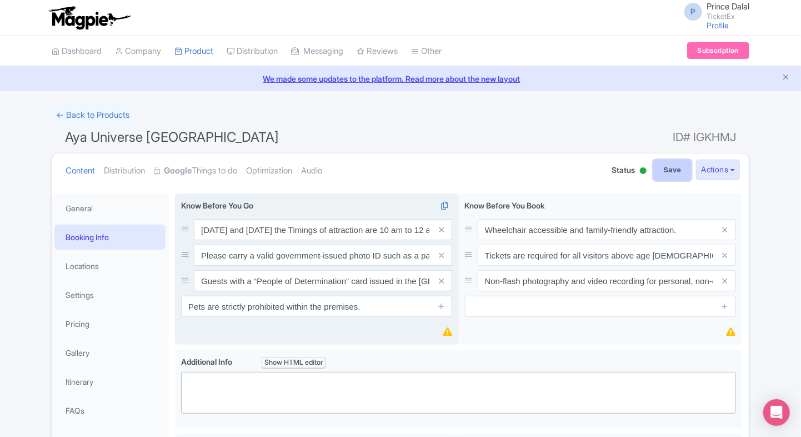
click at [653, 161] on input "Save" at bounding box center [672, 169] width 39 height 21
type input "Saving..."
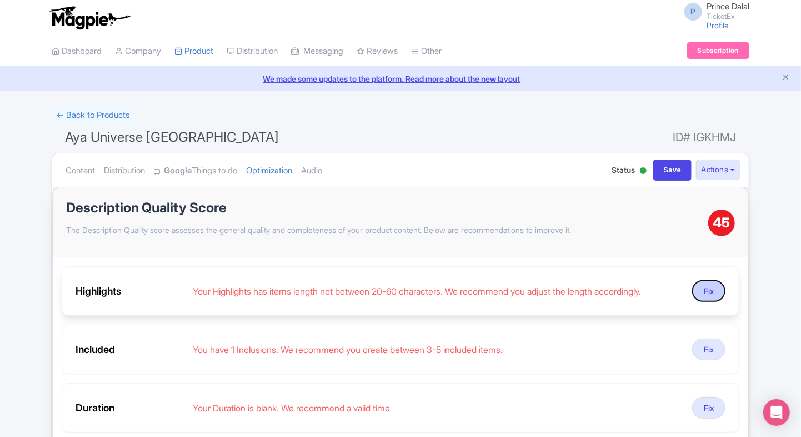
click at [697, 286] on button "Fix" at bounding box center [708, 291] width 33 height 22
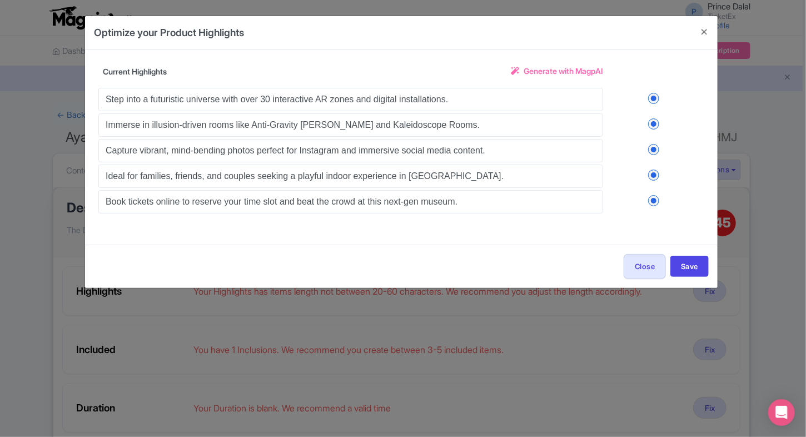
click at [517, 76] on link "Generate with MagpAI" at bounding box center [557, 75] width 92 height 21
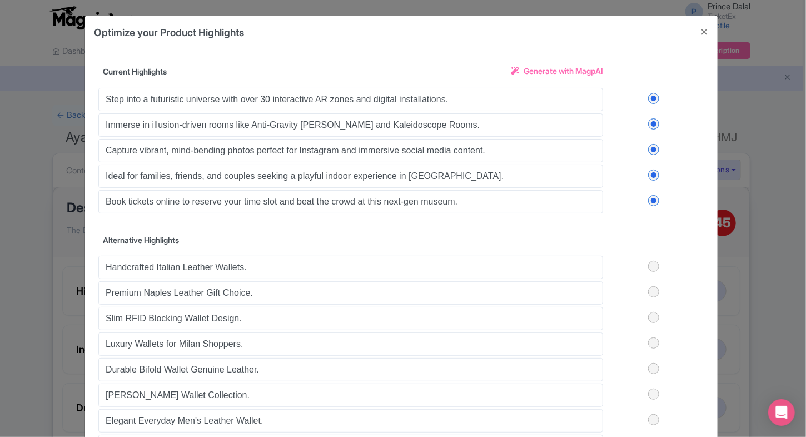
scroll to position [39, 0]
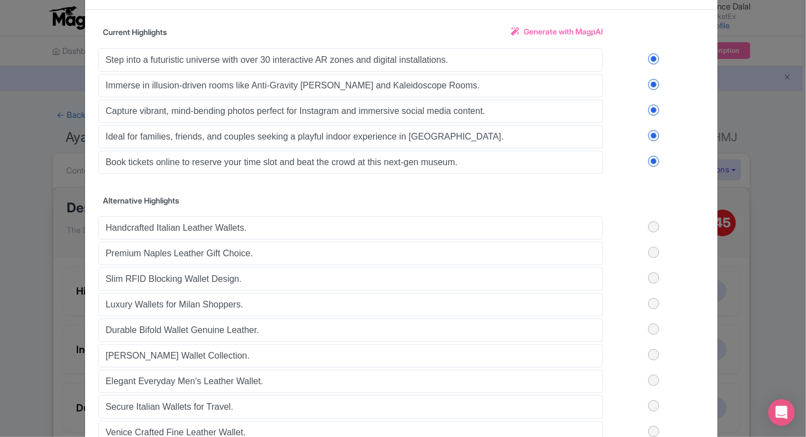
click at [657, 157] on label at bounding box center [653, 161] width 101 height 11
click at [0, 0] on input "checkbox" at bounding box center [0, 0] width 0 height 0
drag, startPoint x: 648, startPoint y: 161, endPoint x: 650, endPoint y: 144, distance: 16.8
click at [650, 144] on div "Step into a futuristic universe with over 30 interactive AR zones and digital i…" at bounding box center [401, 110] width 606 height 128
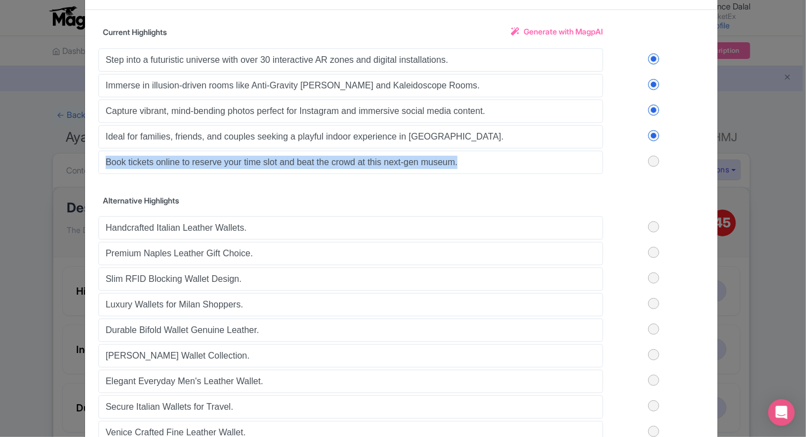
click at [651, 139] on label at bounding box center [653, 135] width 101 height 11
click at [0, 0] on input "checkbox" at bounding box center [0, 0] width 0 height 0
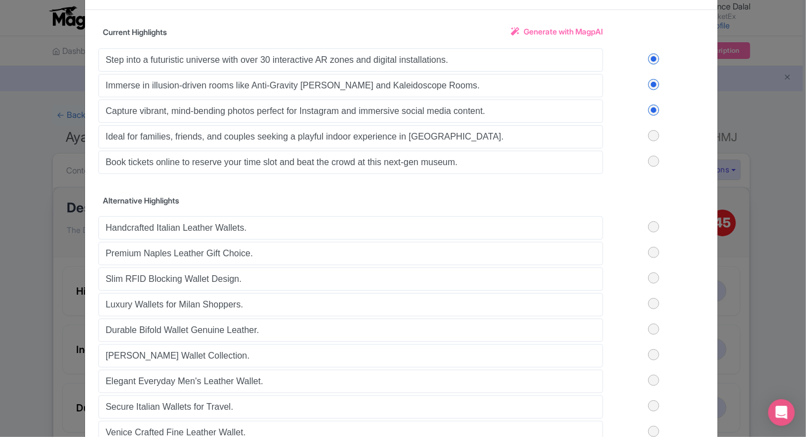
click at [651, 111] on label at bounding box center [653, 109] width 101 height 11
click at [0, 0] on input "checkbox" at bounding box center [0, 0] width 0 height 0
click at [653, 88] on label at bounding box center [653, 84] width 101 height 11
click at [0, 0] on input "checkbox" at bounding box center [0, 0] width 0 height 0
click at [651, 50] on div "Step into a futuristic universe with over 30 interactive AR zones and digital i…" at bounding box center [401, 110] width 606 height 128
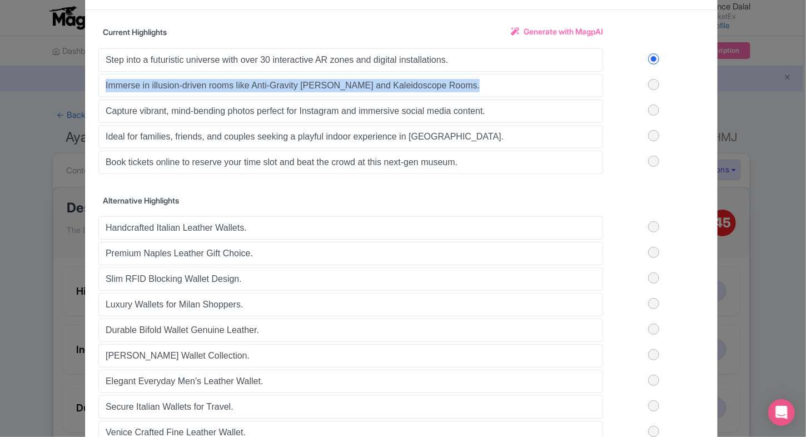
drag, startPoint x: 652, startPoint y: 71, endPoint x: 651, endPoint y: 64, distance: 7.3
click at [651, 64] on div "Step into a futuristic universe with over 30 interactive AR zones and digital i…" at bounding box center [401, 110] width 606 height 128
click at [651, 61] on label at bounding box center [653, 58] width 101 height 11
click at [0, 0] on input "checkbox" at bounding box center [0, 0] width 0 height 0
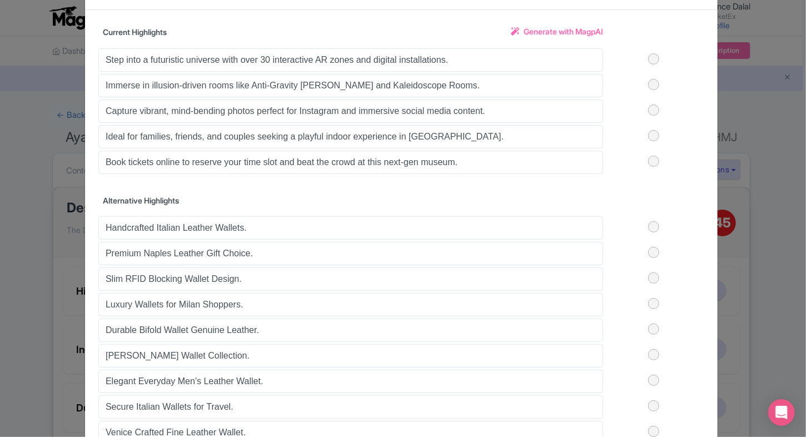
click at [654, 91] on div "Step into a futuristic universe with over 30 interactive AR zones and digital i…" at bounding box center [401, 110] width 606 height 128
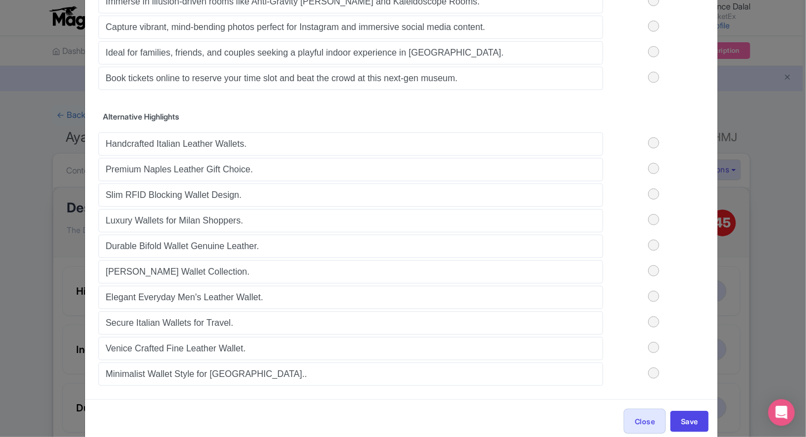
scroll to position [0, 0]
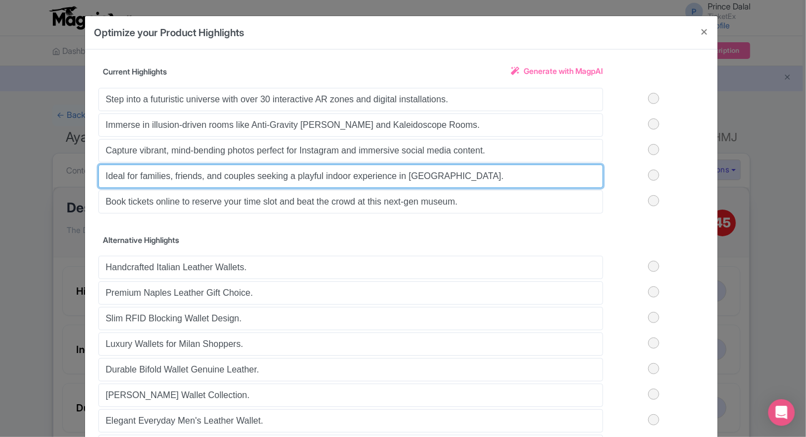
drag, startPoint x: 454, startPoint y: 181, endPoint x: 255, endPoint y: 172, distance: 199.1
click at [255, 172] on input "Ideal for families, friends, and couples seeking a playful indoor experience in…" at bounding box center [350, 175] width 504 height 23
type input "Ideal for families, friends, and couples."
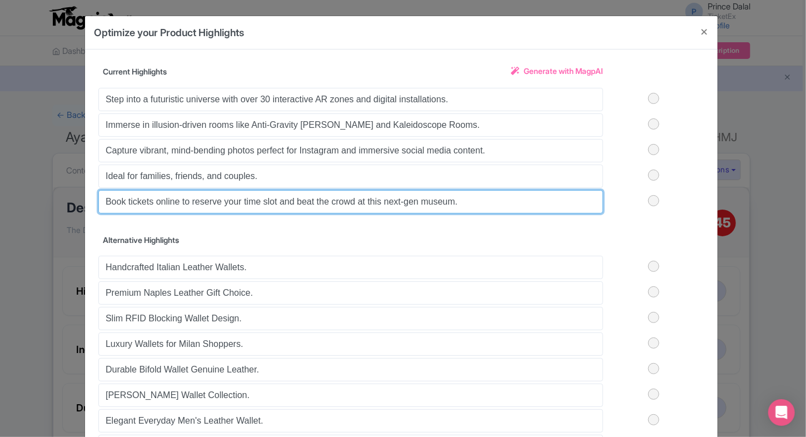
drag, startPoint x: 456, startPoint y: 201, endPoint x: 278, endPoint y: 190, distance: 178.1
click at [278, 190] on input "Book tickets online to reserve your time slot and beat the crowd at this next-g…" at bounding box center [350, 201] width 504 height 23
type input "Book tickets online to reserve your time slot."
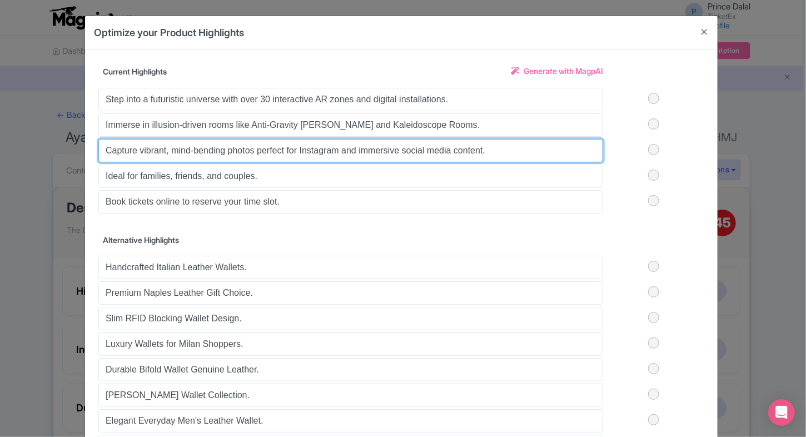
drag, startPoint x: 495, startPoint y: 149, endPoint x: 257, endPoint y: 150, distance: 238.3
click at [257, 150] on input "Capture vibrant, mind-bending photos perfect for Instagram and immersive social…" at bounding box center [350, 150] width 504 height 23
type input "Capture vibrant, mind-bending photos."
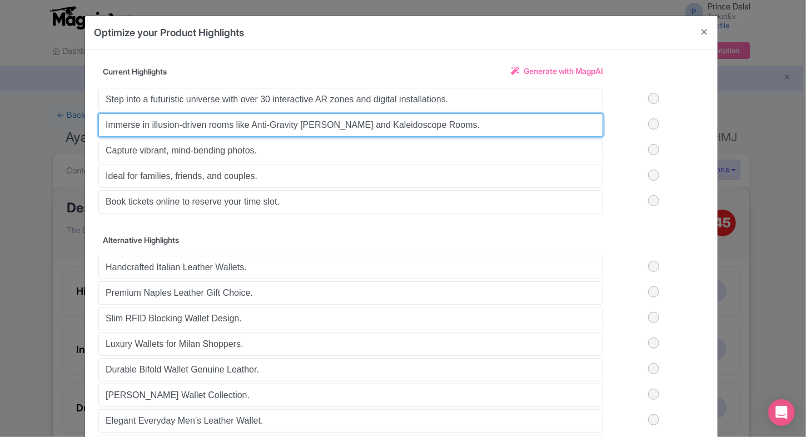
click at [452, 123] on input "Immerse in illusion-driven rooms like Anti-Gravity Chambers and Kaleidoscope Ro…" at bounding box center [350, 124] width 504 height 23
click at [452, 127] on input "Immerse in illusion-driven rooms like Anti-Gravity Chambers and Kaleidoscope Ro…" at bounding box center [350, 124] width 504 height 23
drag, startPoint x: 233, startPoint y: 126, endPoint x: 464, endPoint y: 118, distance: 231.3
click at [464, 118] on input "Immerse in illusion-driven rooms like Anti-Gravity Chambers and Kaleidoscope Ro…" at bounding box center [350, 124] width 504 height 23
type input "Immerse in illusion-driven rooms."
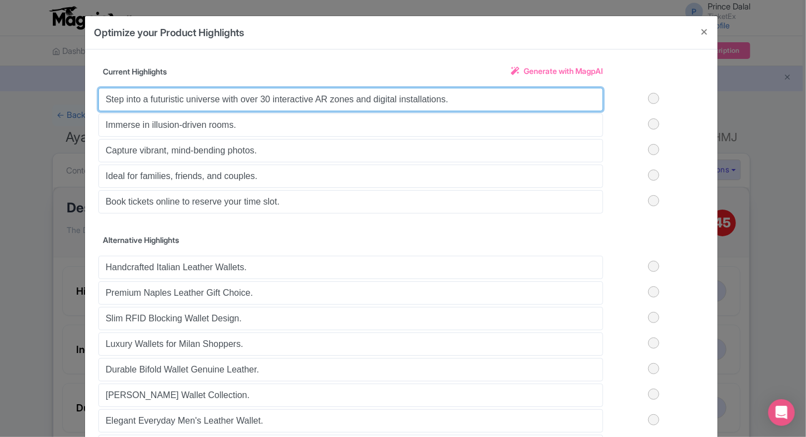
click at [490, 99] on input "Step into a futuristic universe with over 30 interactive AR zones and digital i…" at bounding box center [350, 99] width 504 height 23
drag, startPoint x: 490, startPoint y: 99, endPoint x: 454, endPoint y: 118, distance: 40.5
click at [454, 118] on div "Step into a futuristic universe with over 30 interactive AR zones and digital i…" at bounding box center [401, 150] width 606 height 128
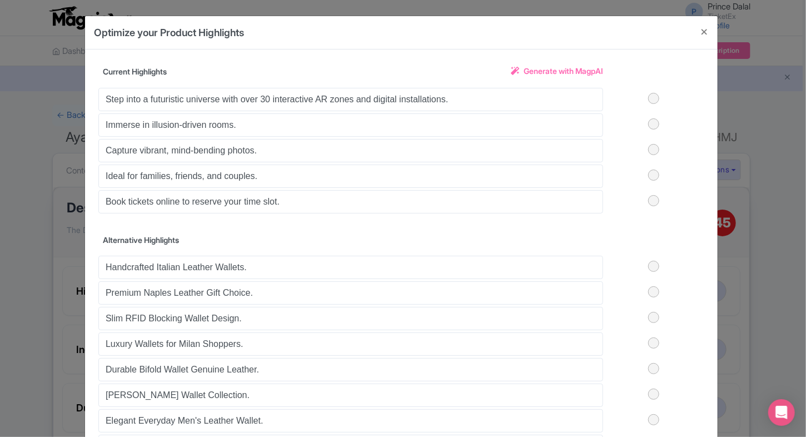
click at [656, 125] on label at bounding box center [653, 123] width 101 height 11
click at [0, 0] on input "checkbox" at bounding box center [0, 0] width 0 height 0
click at [651, 148] on label at bounding box center [653, 149] width 101 height 11
click at [0, 0] on input "checkbox" at bounding box center [0, 0] width 0 height 0
drag, startPoint x: 651, startPoint y: 170, endPoint x: 652, endPoint y: 201, distance: 31.1
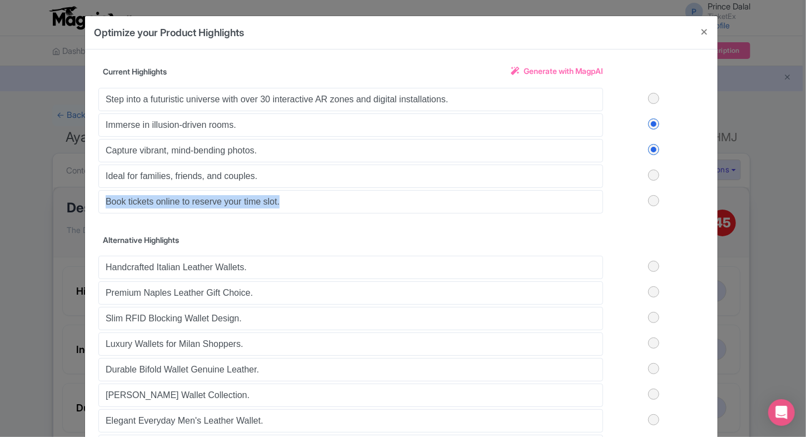
click at [652, 201] on div "Step into a futuristic universe with over 30 interactive AR zones and digital i…" at bounding box center [401, 150] width 606 height 128
click at [652, 201] on label at bounding box center [653, 200] width 101 height 11
click at [0, 0] on input "checkbox" at bounding box center [0, 0] width 0 height 0
click at [654, 176] on label at bounding box center [653, 174] width 101 height 11
click at [0, 0] on input "checkbox" at bounding box center [0, 0] width 0 height 0
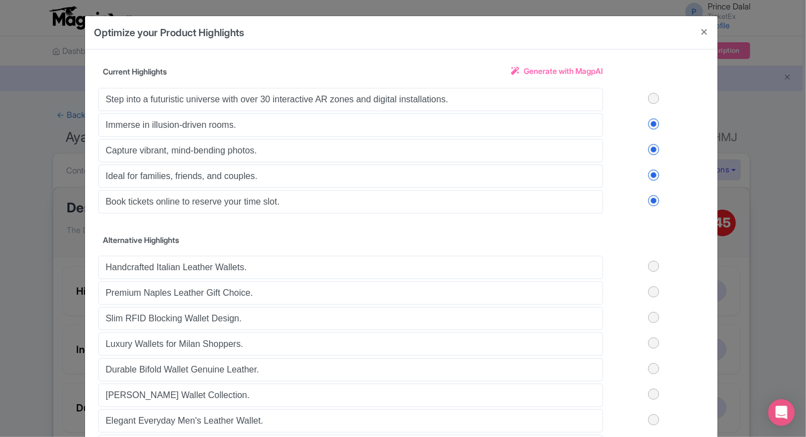
click at [628, 173] on label at bounding box center [653, 174] width 101 height 11
click at [0, 0] on input "checkbox" at bounding box center [0, 0] width 0 height 0
click at [647, 174] on label at bounding box center [653, 174] width 101 height 11
click at [0, 0] on input "checkbox" at bounding box center [0, 0] width 0 height 0
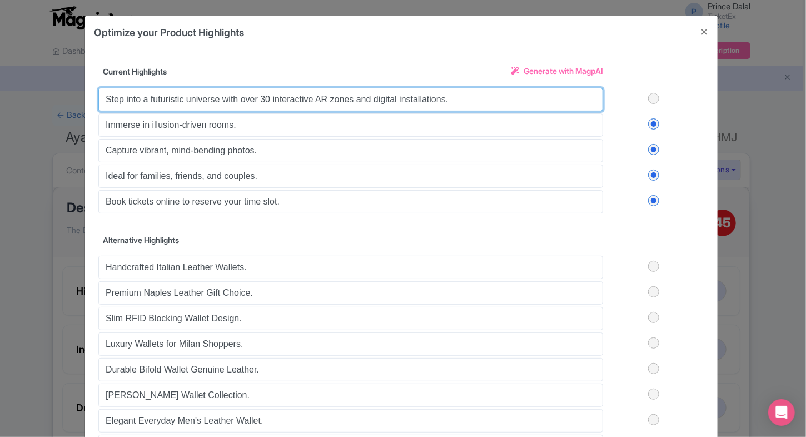
drag, startPoint x: 460, startPoint y: 97, endPoint x: 268, endPoint y: 93, distance: 191.7
click at [268, 93] on input "Step into a futuristic universe with over 30 interactive AR zones and digital i…" at bounding box center [350, 99] width 504 height 23
click at [456, 88] on input "Step into a futuristic universe with over 30 interactive AR zones and digital i…" at bounding box center [350, 99] width 504 height 23
drag, startPoint x: 457, startPoint y: 103, endPoint x: 371, endPoint y: 97, distance: 86.3
click at [371, 97] on input "Step into a futuristic universe with over 30 interactive AR zones and digital i…" at bounding box center [350, 99] width 504 height 23
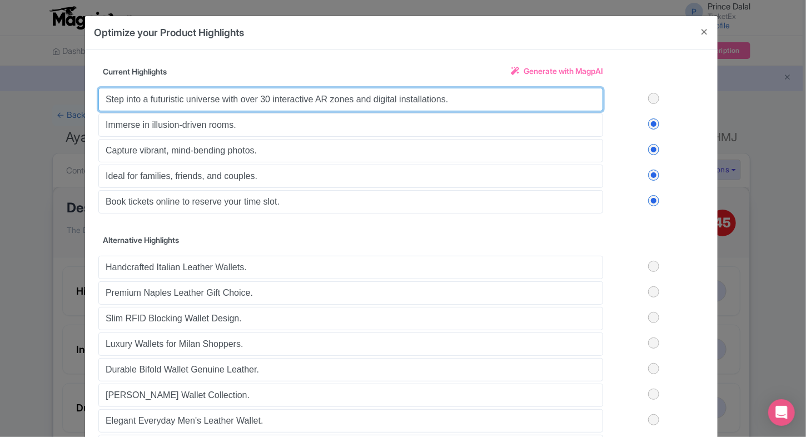
click at [371, 97] on input "Step into a futuristic universe with over 30 interactive AR zones and digital i…" at bounding box center [350, 99] width 504 height 23
drag, startPoint x: 371, startPoint y: 97, endPoint x: 184, endPoint y: 95, distance: 186.7
click at [184, 95] on input "Step into a futuristic universe with over 30 interactive AR zones and digital i…" at bounding box center [350, 99] width 504 height 23
click at [273, 88] on input "Step into a futuristic digital installations." at bounding box center [350, 99] width 504 height 23
type input "Step into a futuristic digital installation."
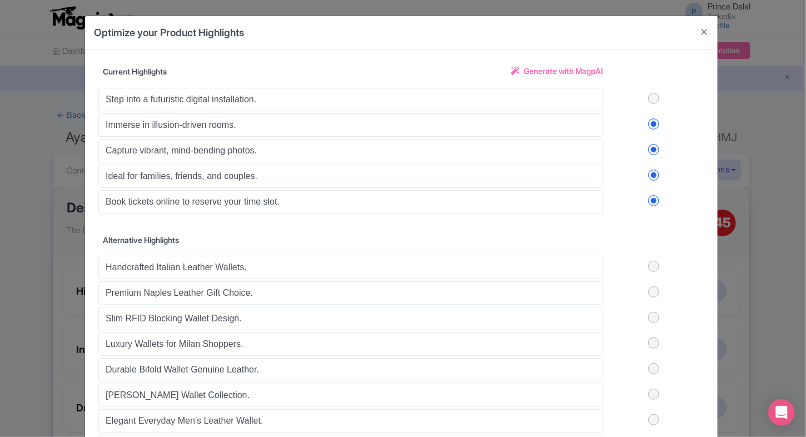
click at [648, 103] on label at bounding box center [653, 98] width 101 height 11
click at [0, 0] on input "checkbox" at bounding box center [0, 0] width 0 height 0
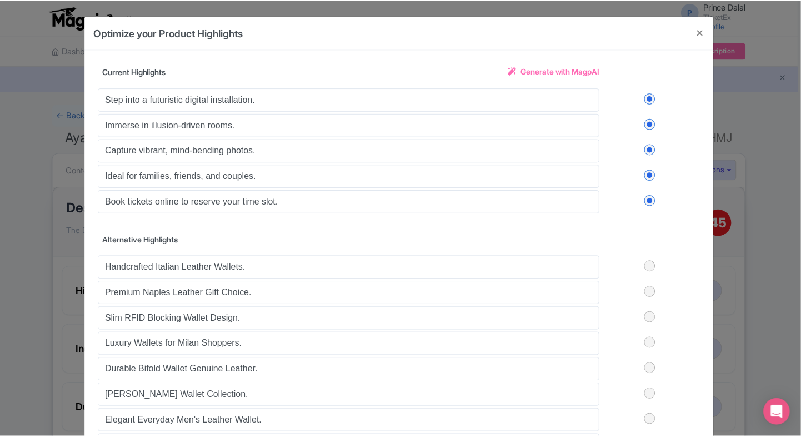
scroll to position [141, 0]
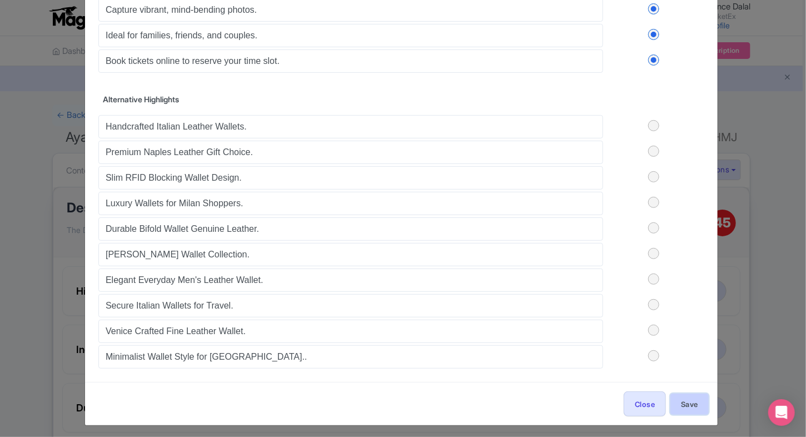
click at [673, 404] on button "Save" at bounding box center [689, 403] width 38 height 21
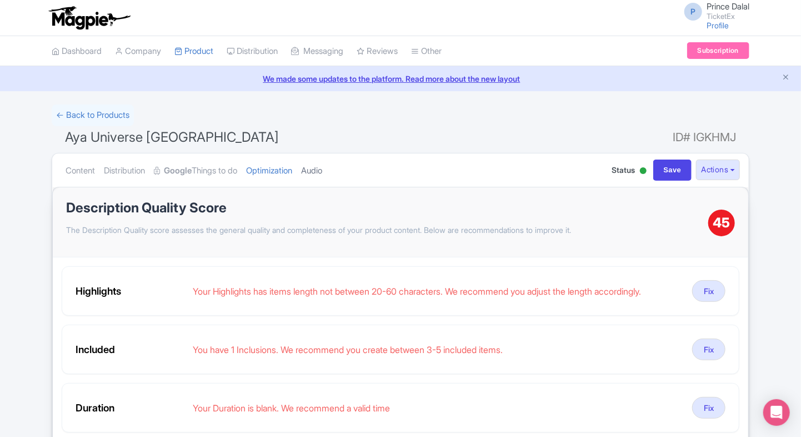
click at [322, 171] on link "Audio" at bounding box center [311, 170] width 21 height 35
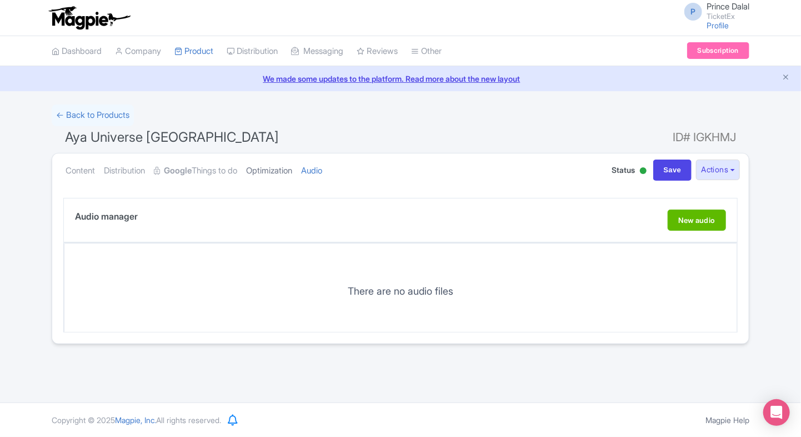
click at [284, 163] on link "Optimization" at bounding box center [269, 170] width 46 height 35
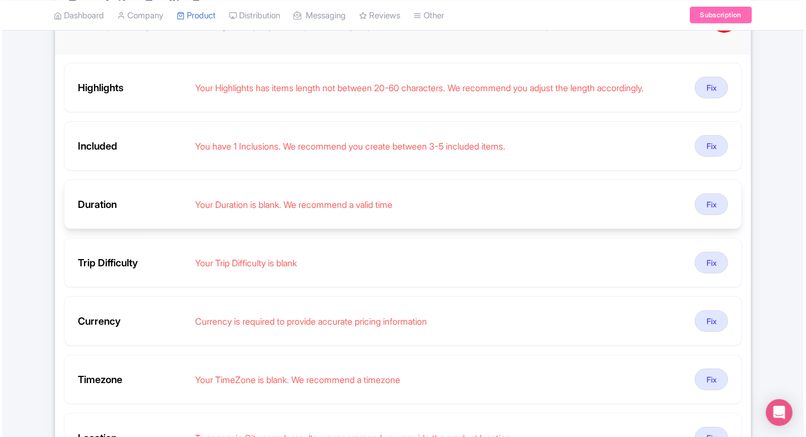
scroll to position [206, 0]
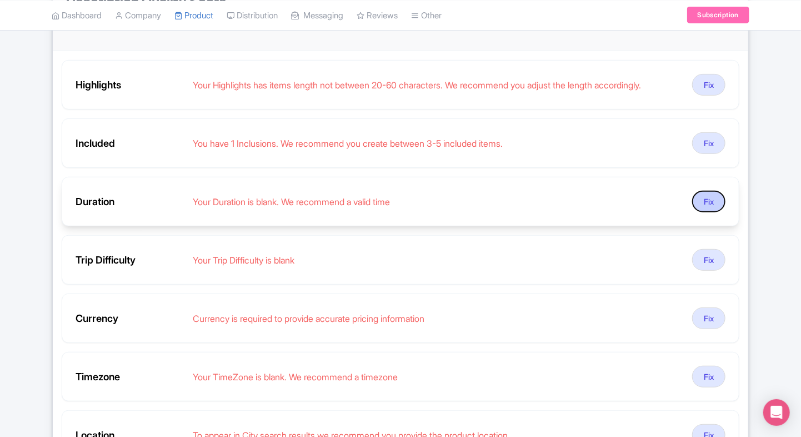
click at [709, 201] on button "Fix" at bounding box center [708, 202] width 33 height 22
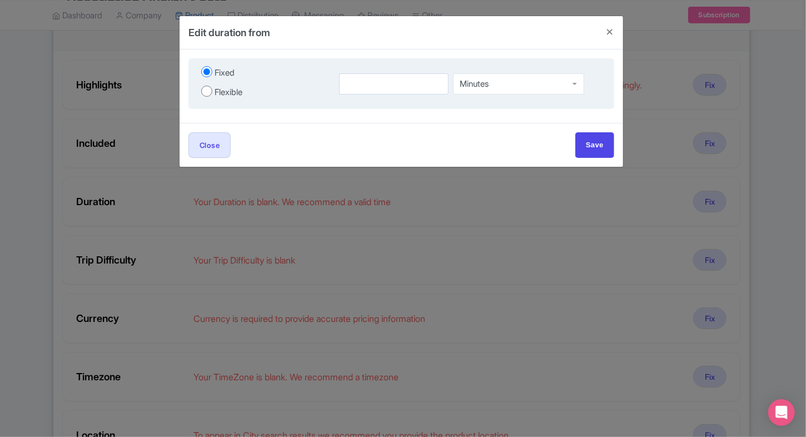
click at [218, 87] on div "Flexible" at bounding box center [228, 92] width 28 height 13
click at [212, 87] on input "Flexible" at bounding box center [206, 91] width 11 height 11
radio input "true"
click at [349, 87] on input "number" at bounding box center [366, 83] width 69 height 21
type input "1.5"
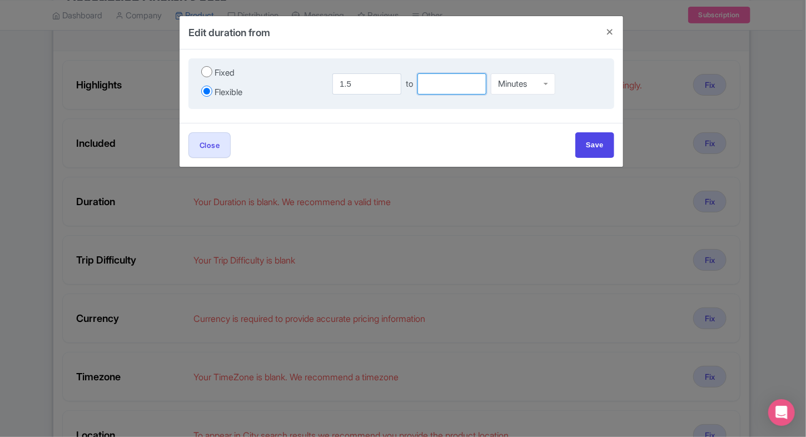
click at [429, 87] on input "number" at bounding box center [451, 83] width 69 height 21
type input "2"
click at [527, 90] on div "Minutes" at bounding box center [523, 81] width 64 height 21
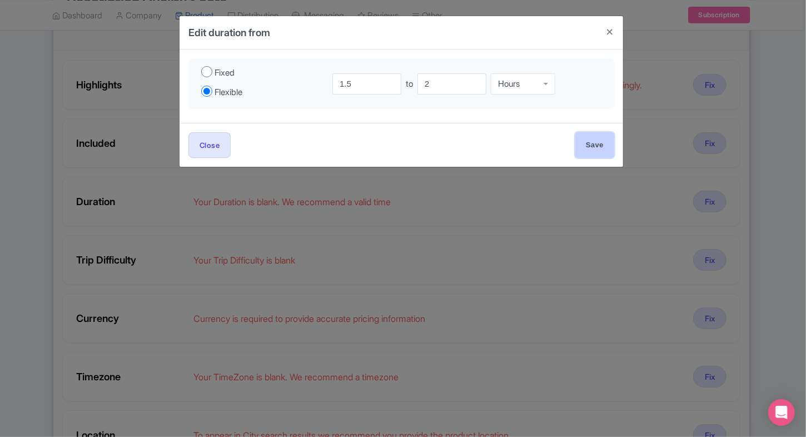
click at [597, 139] on input "Save" at bounding box center [594, 144] width 39 height 25
type input "Save"
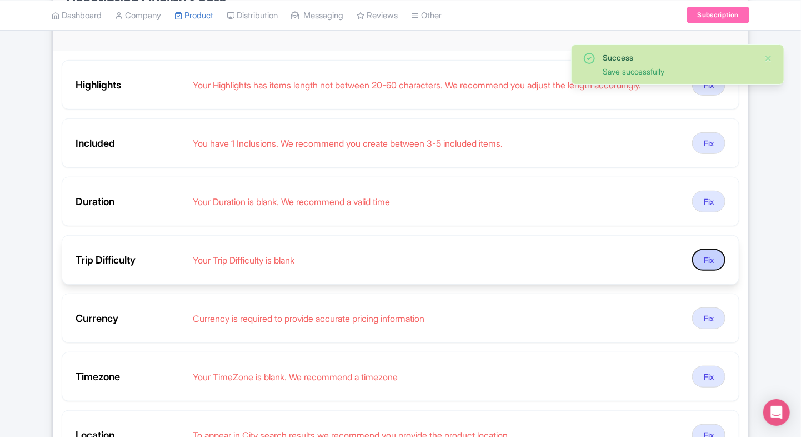
click at [708, 264] on button "Fix" at bounding box center [708, 260] width 33 height 22
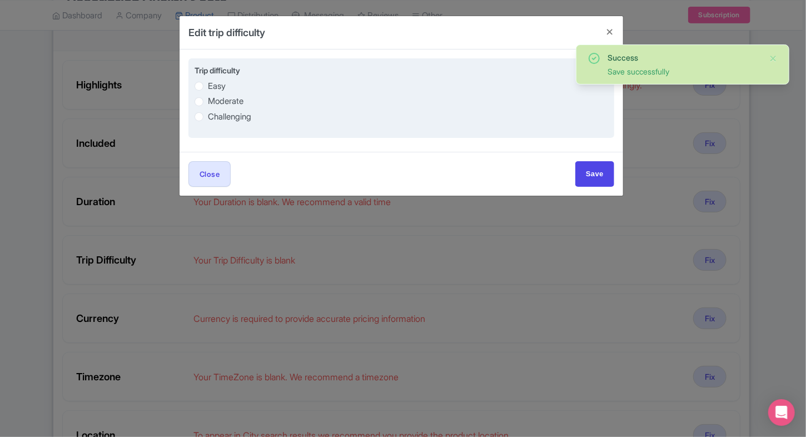
click at [222, 93] on div "Easy Moderate Challenging" at bounding box center [400, 100] width 413 height 43
click at [216, 88] on label "Easy" at bounding box center [217, 86] width 18 height 13
radio input "true"
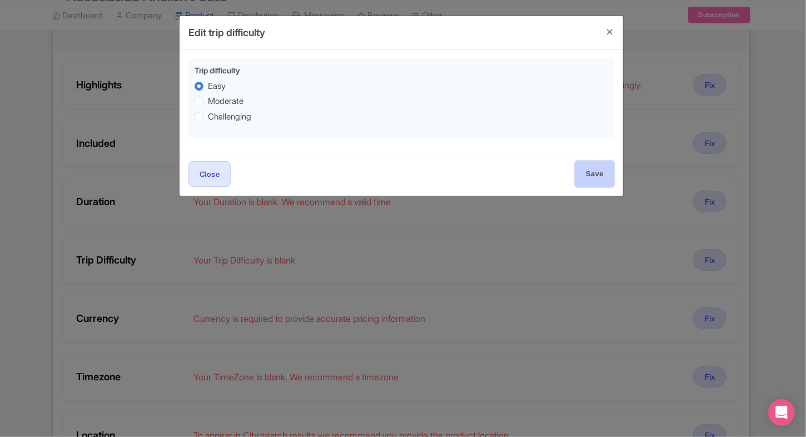
click at [592, 170] on input "Save" at bounding box center [594, 173] width 39 height 25
type input "Save"
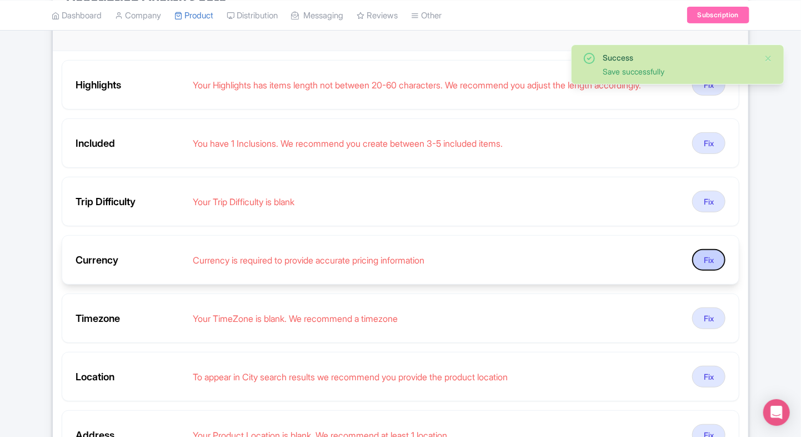
click at [712, 255] on button "Fix" at bounding box center [708, 260] width 33 height 22
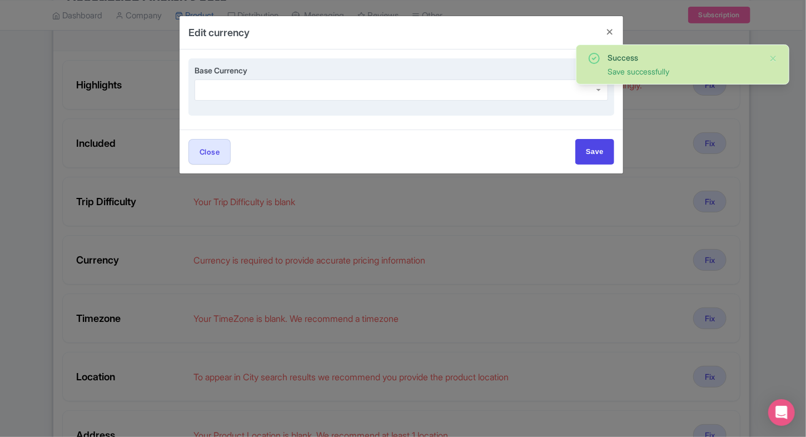
drag, startPoint x: 252, startPoint y: 77, endPoint x: 242, endPoint y: 91, distance: 17.0
click at [242, 91] on div "Base Currency" at bounding box center [400, 82] width 413 height 36
click at [242, 91] on div at bounding box center [400, 89] width 413 height 21
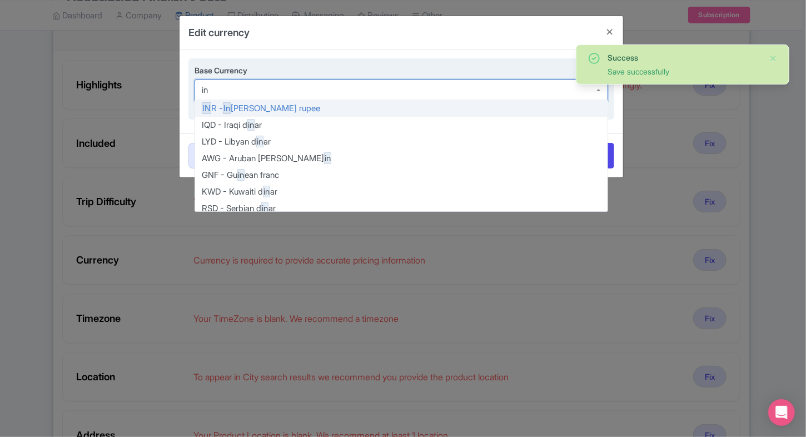
type input "inr"
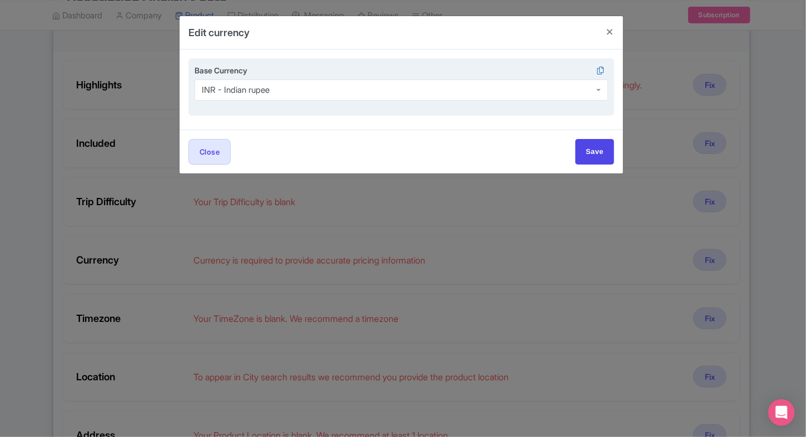
scroll to position [0, 0]
click at [602, 143] on input "Save" at bounding box center [594, 151] width 39 height 25
type input "Save"
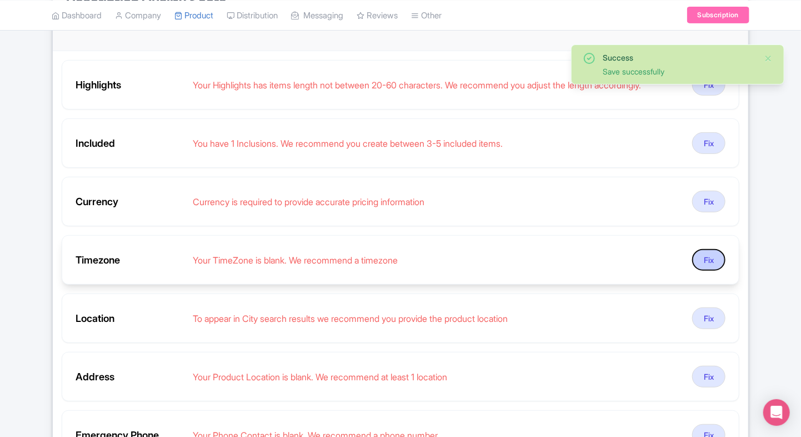
click at [717, 254] on button "Fix" at bounding box center [708, 260] width 33 height 22
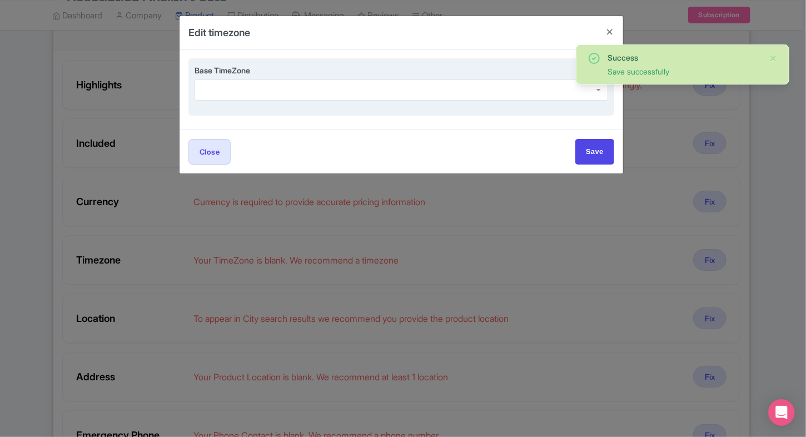
click at [299, 90] on div at bounding box center [400, 89] width 413 height 21
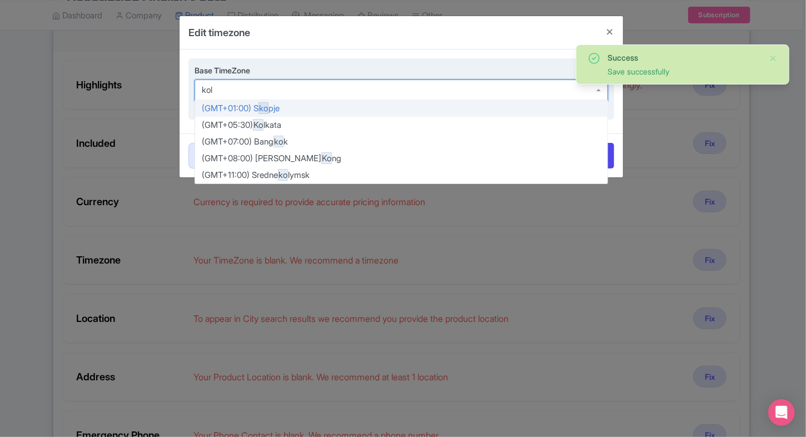
type input "kolk"
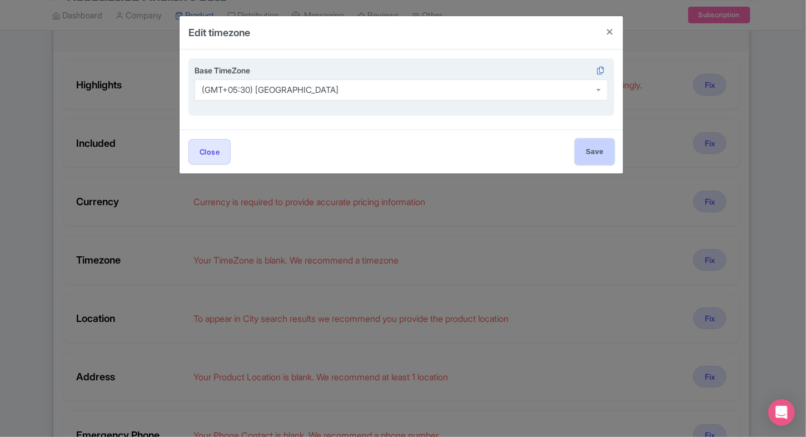
click at [599, 163] on input "Save" at bounding box center [594, 151] width 39 height 25
type input "Save"
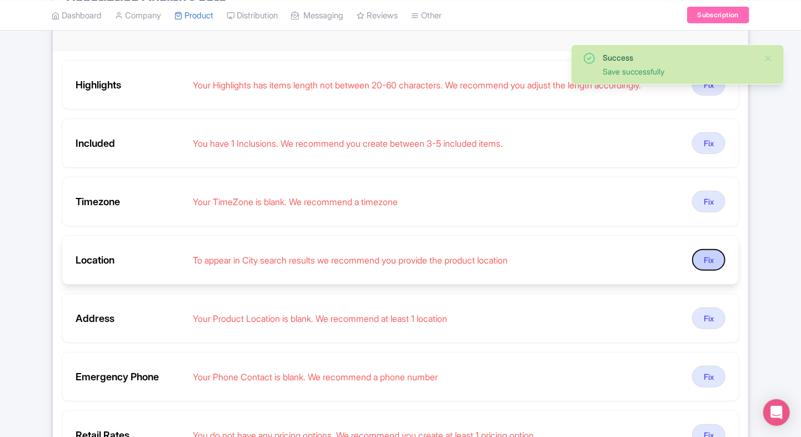
click at [712, 261] on button "Fix" at bounding box center [708, 260] width 33 height 22
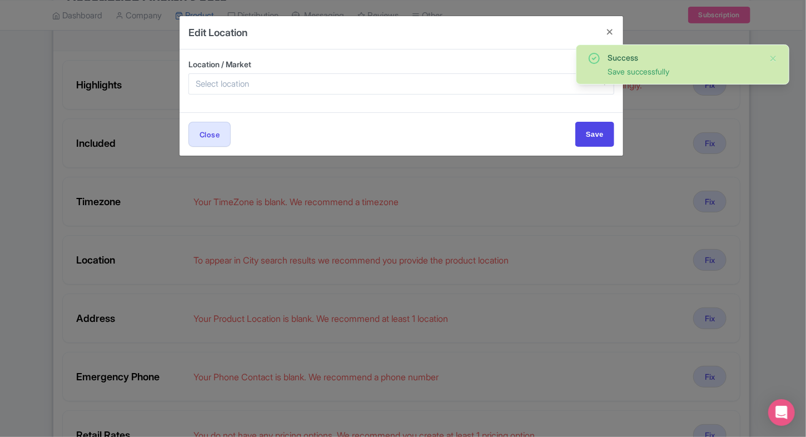
click at [262, 80] on div at bounding box center [401, 83] width 426 height 21
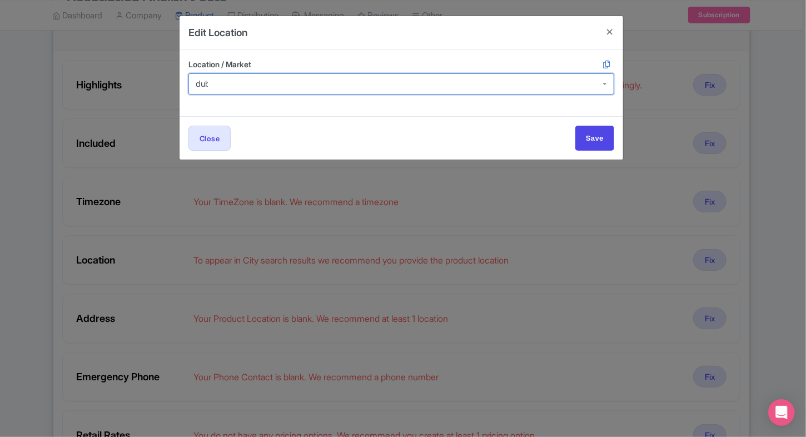
type input "dubai"
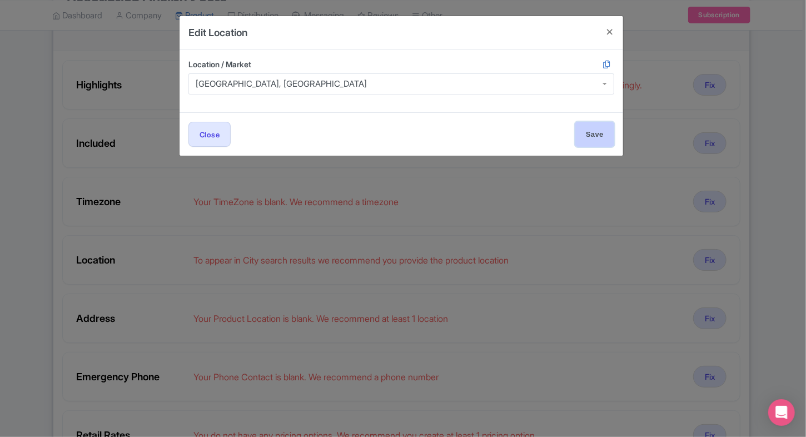
click at [584, 122] on input "Save" at bounding box center [594, 134] width 39 height 25
type input "Save"
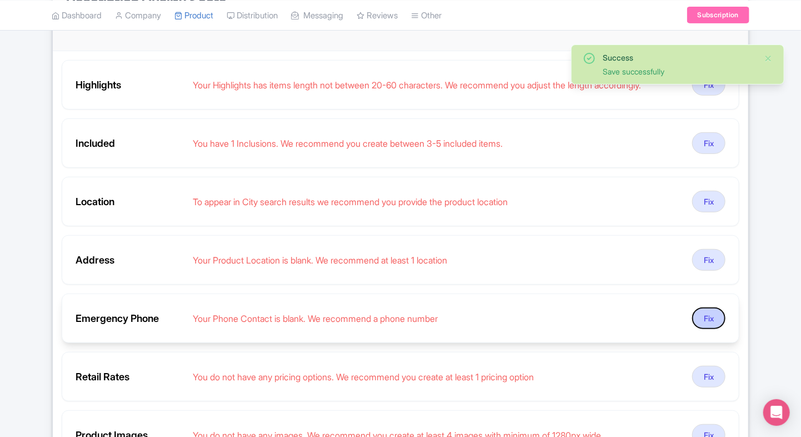
click at [706, 308] on button "Fix" at bounding box center [708, 318] width 33 height 22
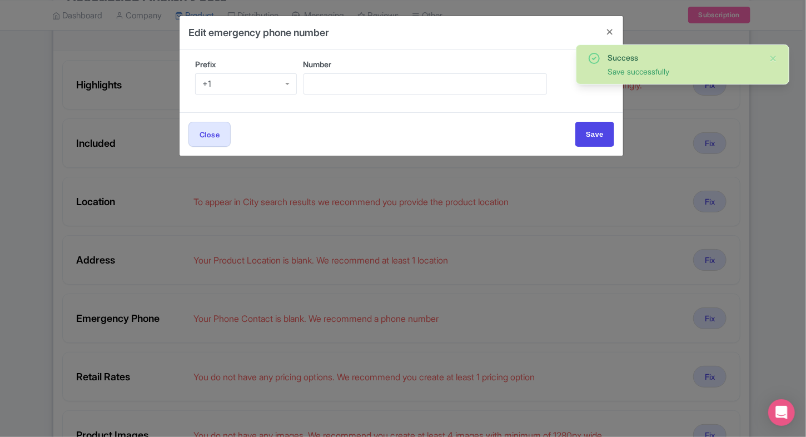
click at [267, 84] on div "+1" at bounding box center [246, 83] width 102 height 21
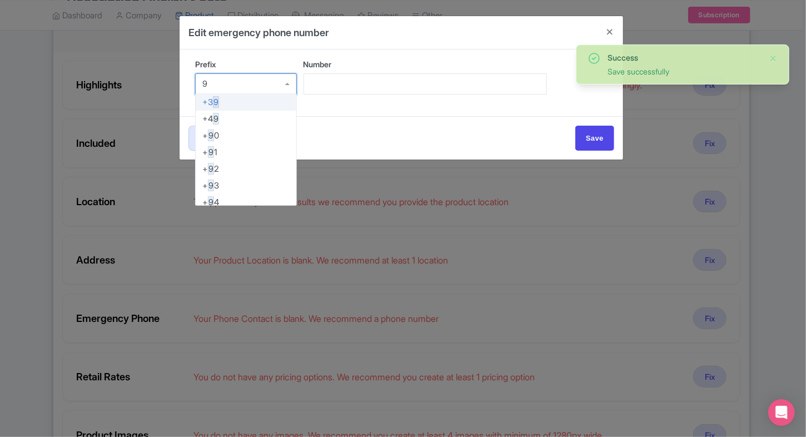
type input "91"
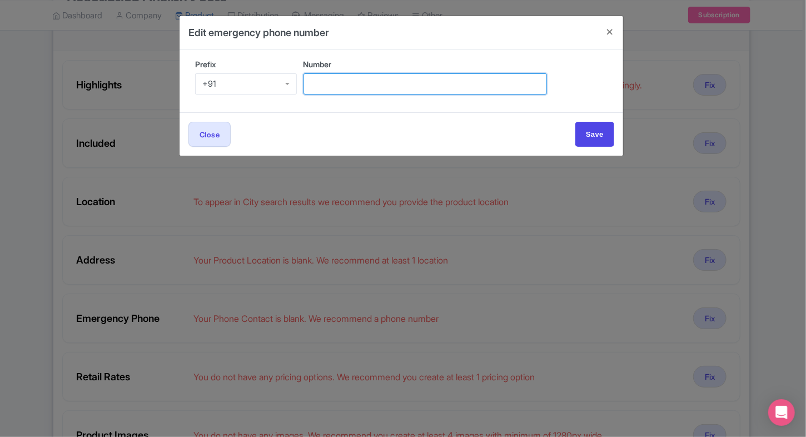
click at [343, 81] on input "Number" at bounding box center [424, 83] width 243 height 21
type input "9509989377"
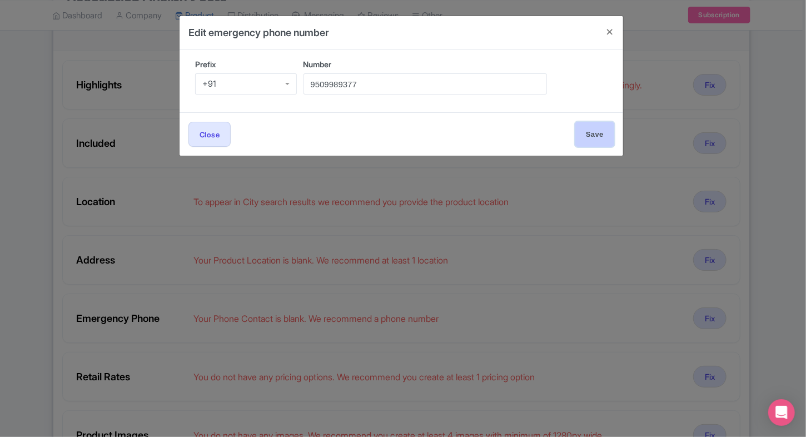
click at [587, 132] on input "Save" at bounding box center [594, 134] width 39 height 25
type input "Save"
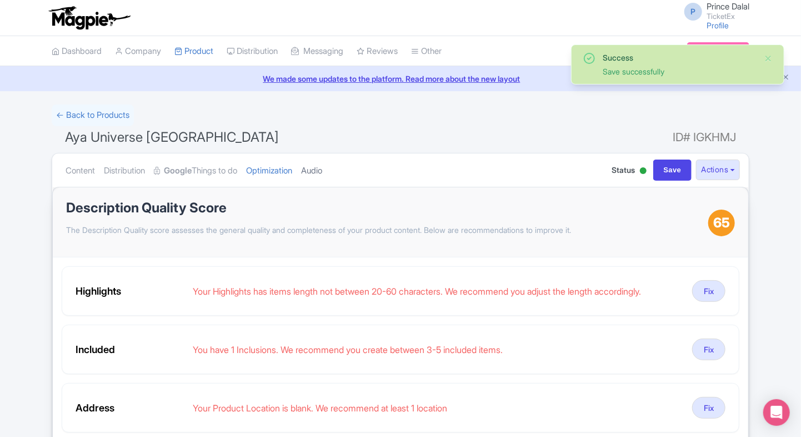
click at [322, 164] on link "Audio" at bounding box center [311, 170] width 21 height 35
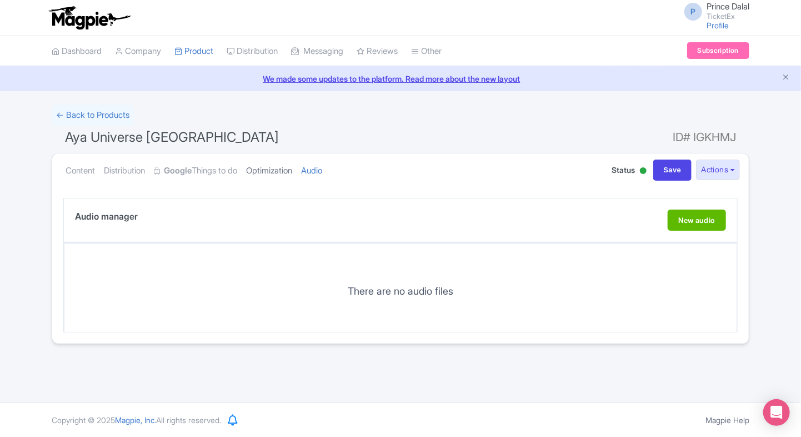
click at [287, 166] on link "Optimization" at bounding box center [269, 170] width 46 height 35
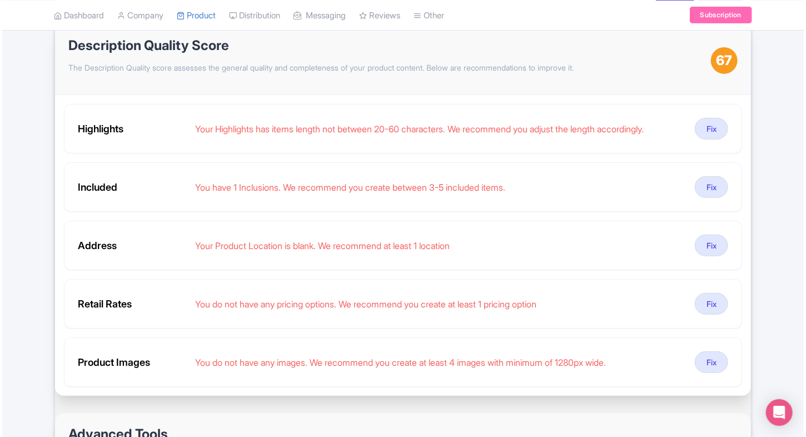
scroll to position [162, 0]
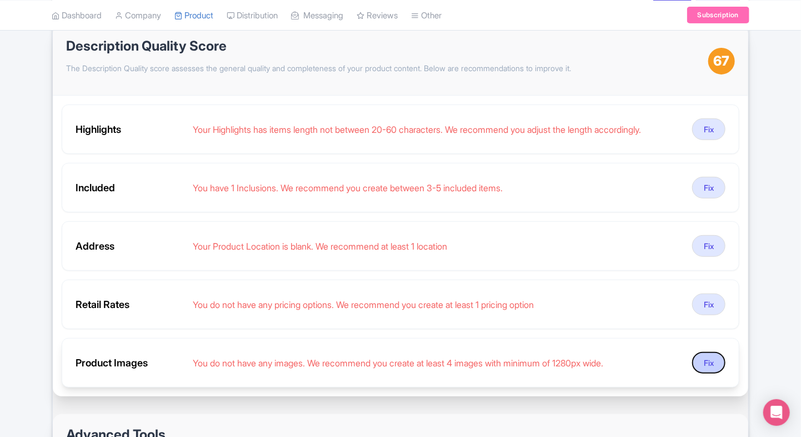
click at [699, 370] on button "Fix" at bounding box center [708, 363] width 33 height 22
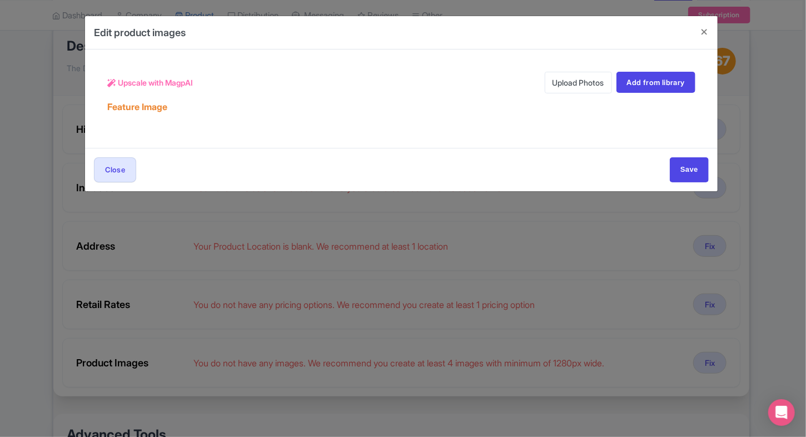
click at [567, 93] on div "Feature Image" at bounding box center [401, 102] width 588 height 19
click at [571, 87] on link "Upload Photos" at bounding box center [577, 83] width 67 height 22
click at [565, 81] on body "P Prince Dalal TicketEx Profile Users Settings Sign out Dashboard Company Produ…" at bounding box center [403, 56] width 806 height 437
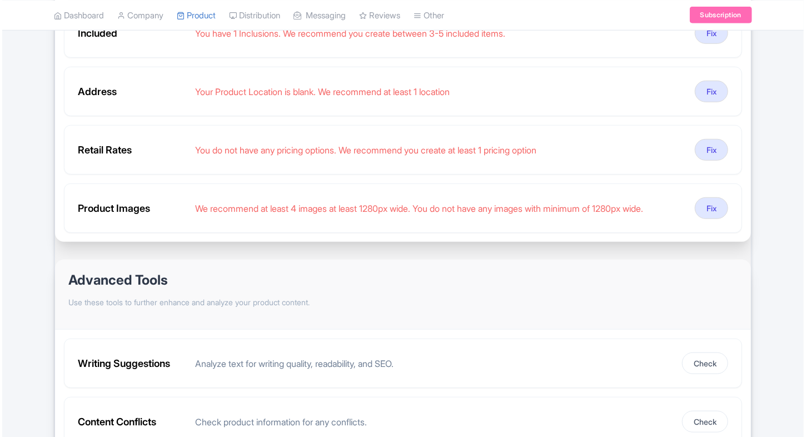
scroll to position [315, 0]
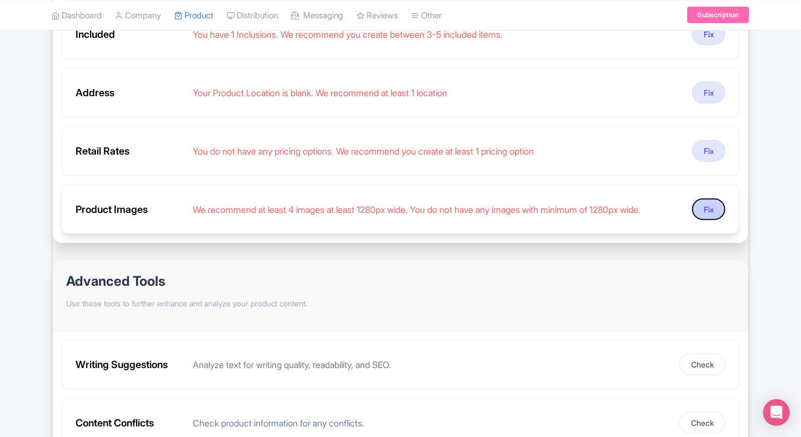
click at [707, 203] on button "Fix" at bounding box center [708, 209] width 33 height 22
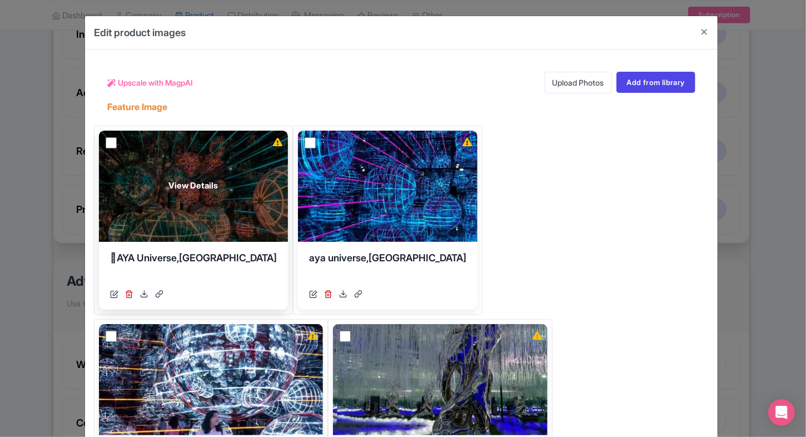
click at [108, 142] on input "checkbox" at bounding box center [111, 142] width 11 height 11
checkbox input "false"
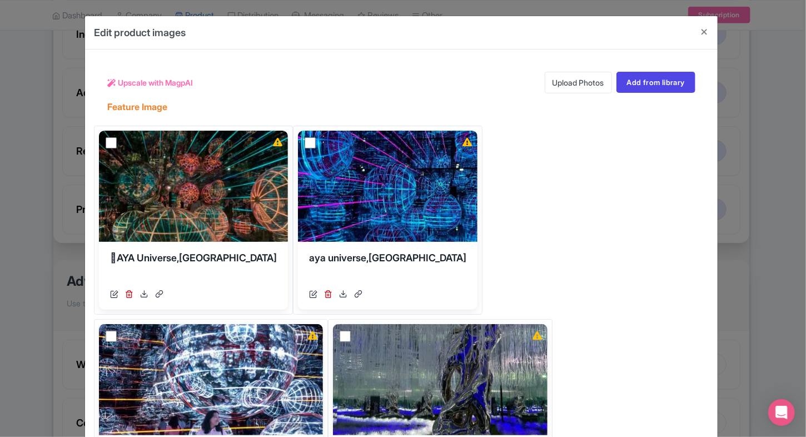
drag, startPoint x: 176, startPoint y: 179, endPoint x: 276, endPoint y: 55, distance: 158.9
click at [276, 55] on div "Upscale with MagpAI Upload Photos Add from library Feature Image View Details …" at bounding box center [401, 402] width 632 height 707
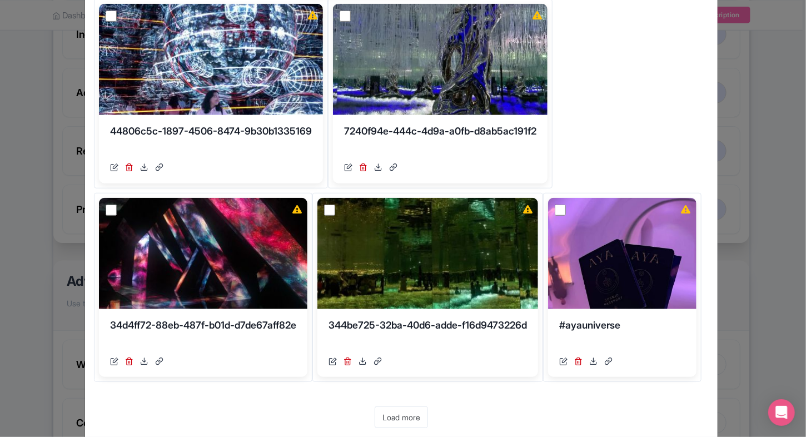
scroll to position [377, 0]
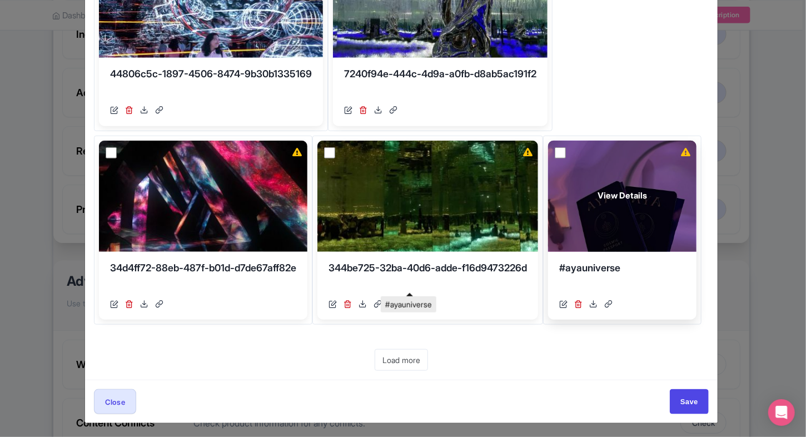
click at [559, 264] on div "#ayauniverse" at bounding box center [622, 277] width 126 height 33
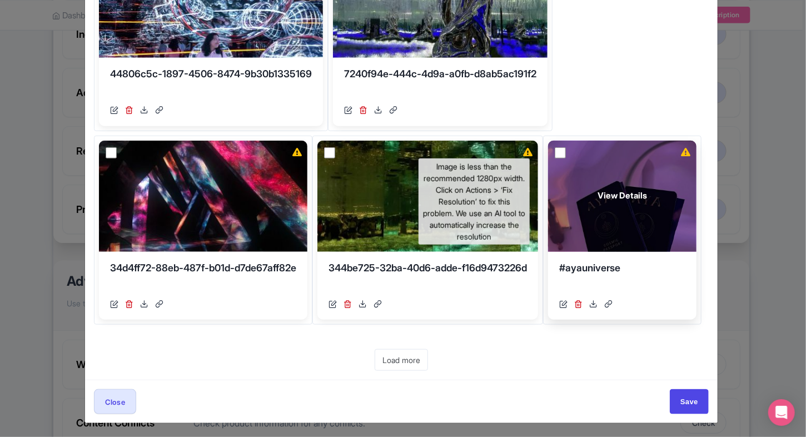
click at [681, 151] on icon at bounding box center [685, 152] width 9 height 8
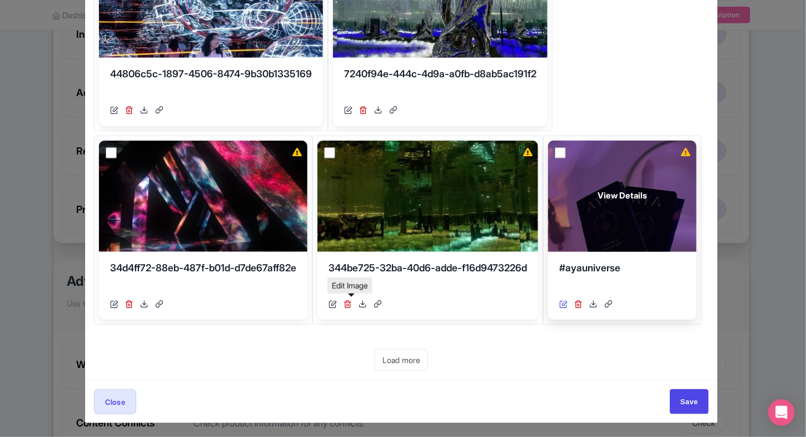
click at [559, 306] on icon at bounding box center [563, 303] width 8 height 8
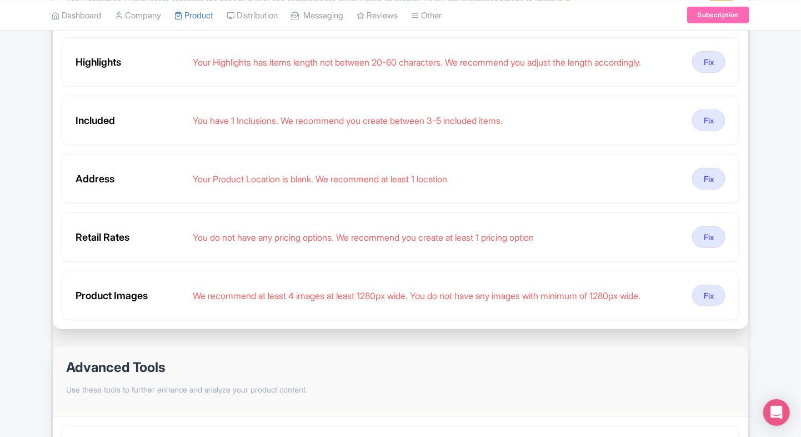
scroll to position [243, 0]
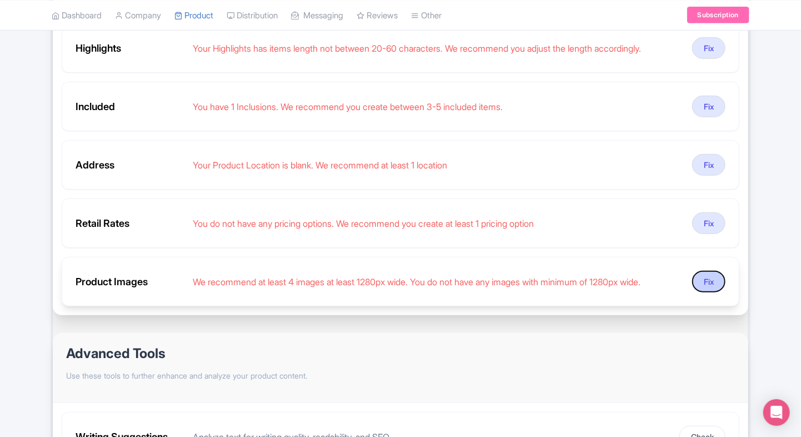
click at [704, 281] on button "Fix" at bounding box center [708, 282] width 33 height 22
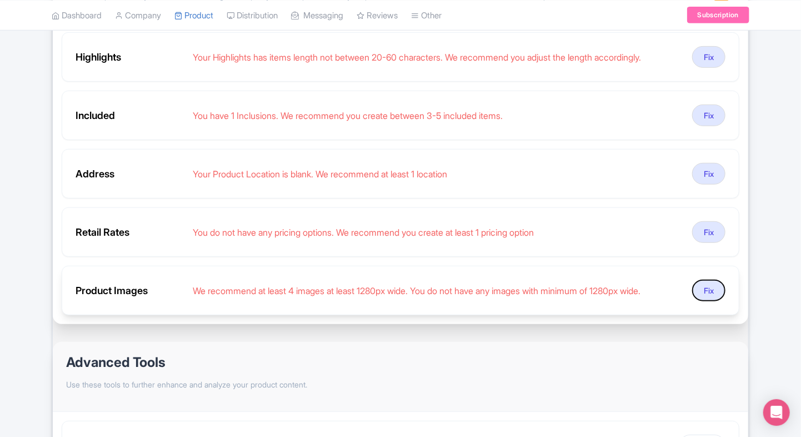
scroll to position [236, 0]
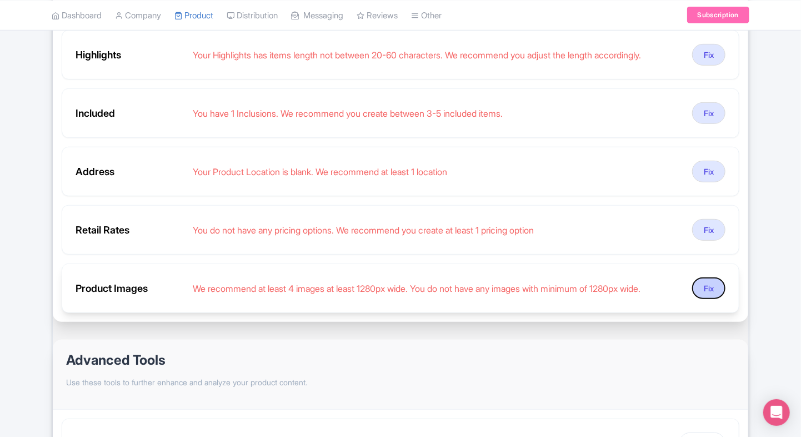
click at [698, 286] on button "Fix" at bounding box center [708, 288] width 33 height 22
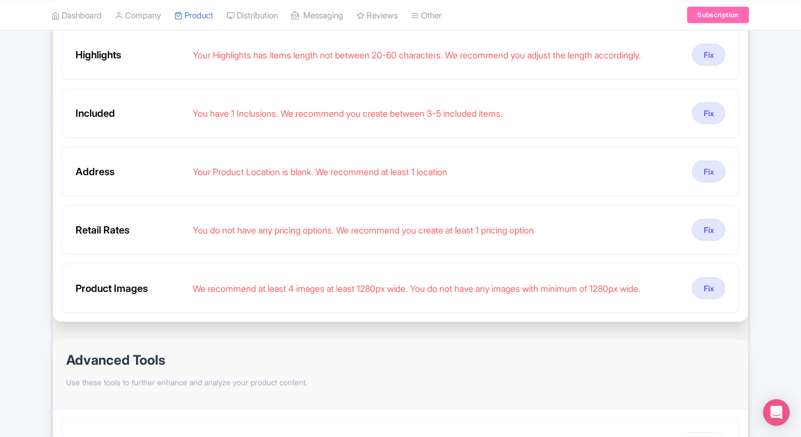
click at [18, 294] on div "← Back to Products Aya Universe Dubai ID# IGKHMJ Content Distribution Google Th…" at bounding box center [400, 202] width 801 height 668
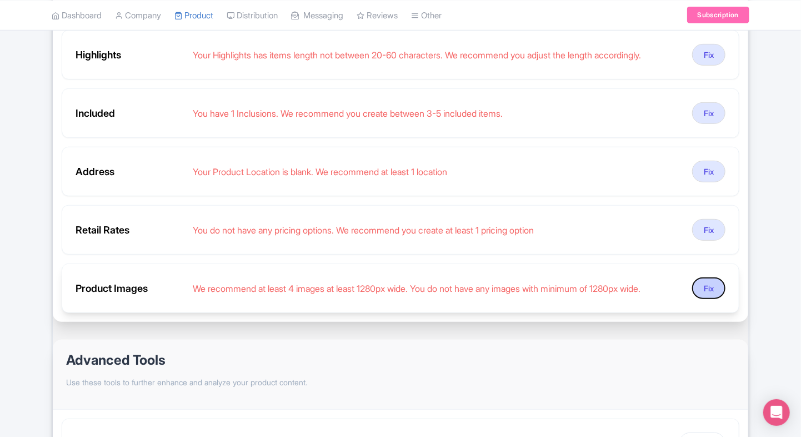
click at [696, 286] on button "Fix" at bounding box center [708, 288] width 33 height 22
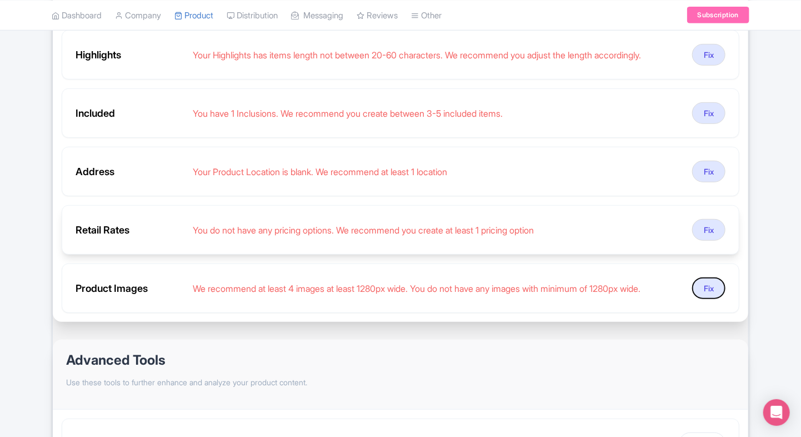
scroll to position [0, 0]
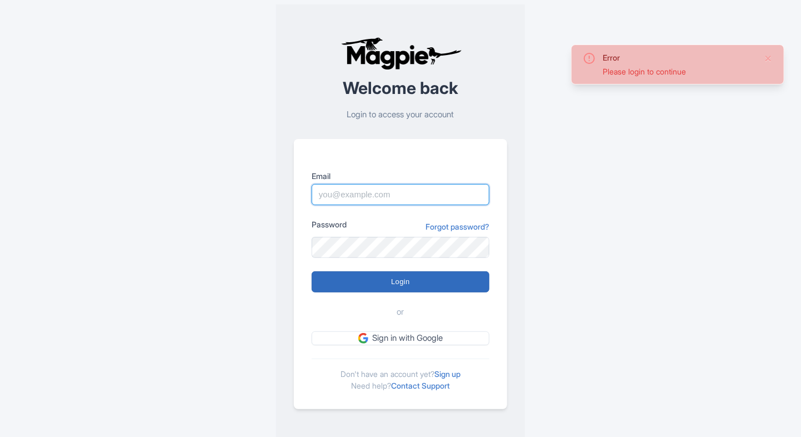
type input "[EMAIL_ADDRESS][PERSON_NAME][DOMAIN_NAME]"
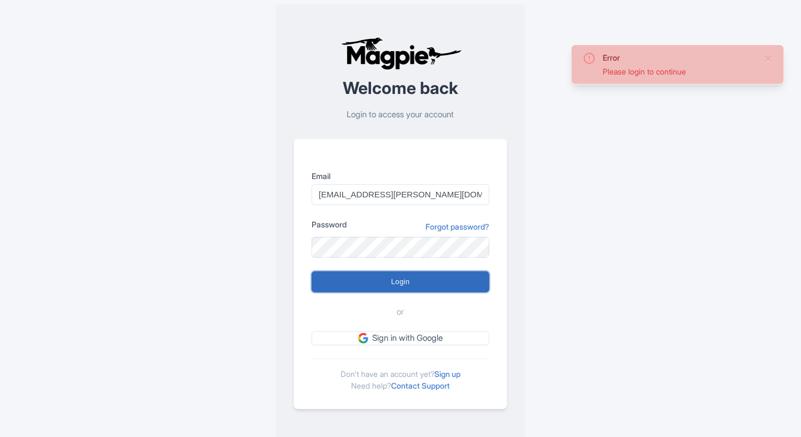
click at [354, 277] on input "Login" at bounding box center [401, 281] width 178 height 21
type input "Logging in..."
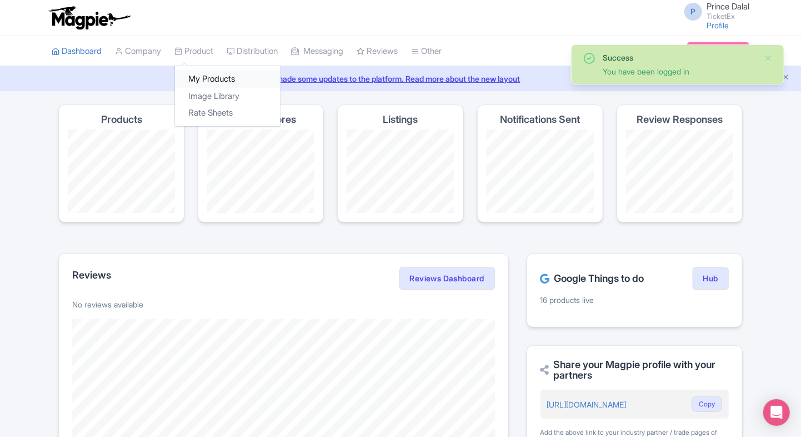
click at [216, 74] on link "My Products" at bounding box center [228, 79] width 106 height 17
